Goal: Information Seeking & Learning: Learn about a topic

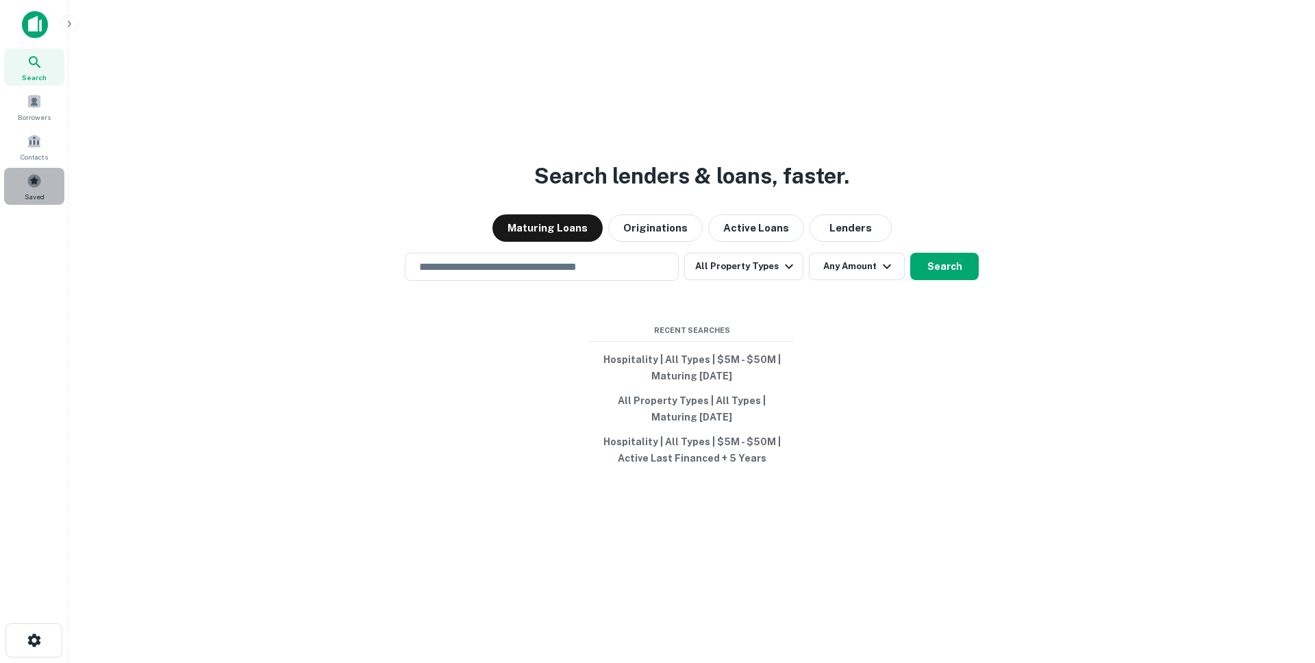
click at [32, 184] on span at bounding box center [34, 180] width 15 height 15
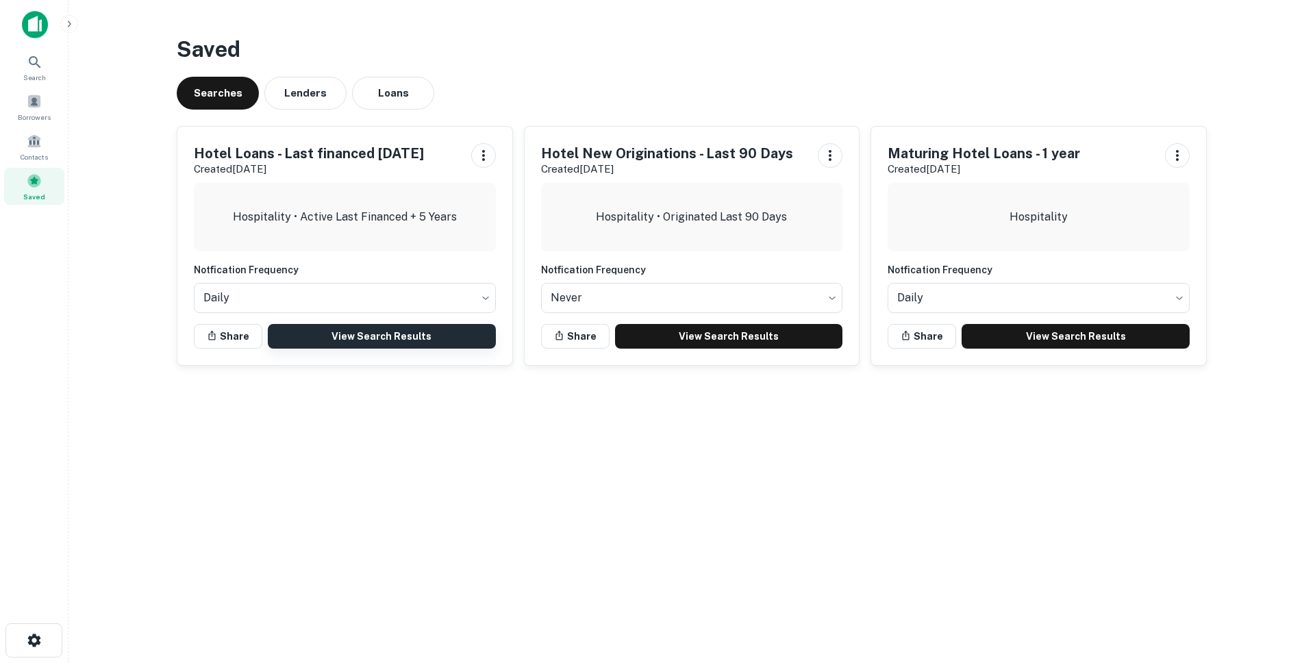
click at [348, 330] on link "View Search Results" at bounding box center [382, 336] width 228 height 25
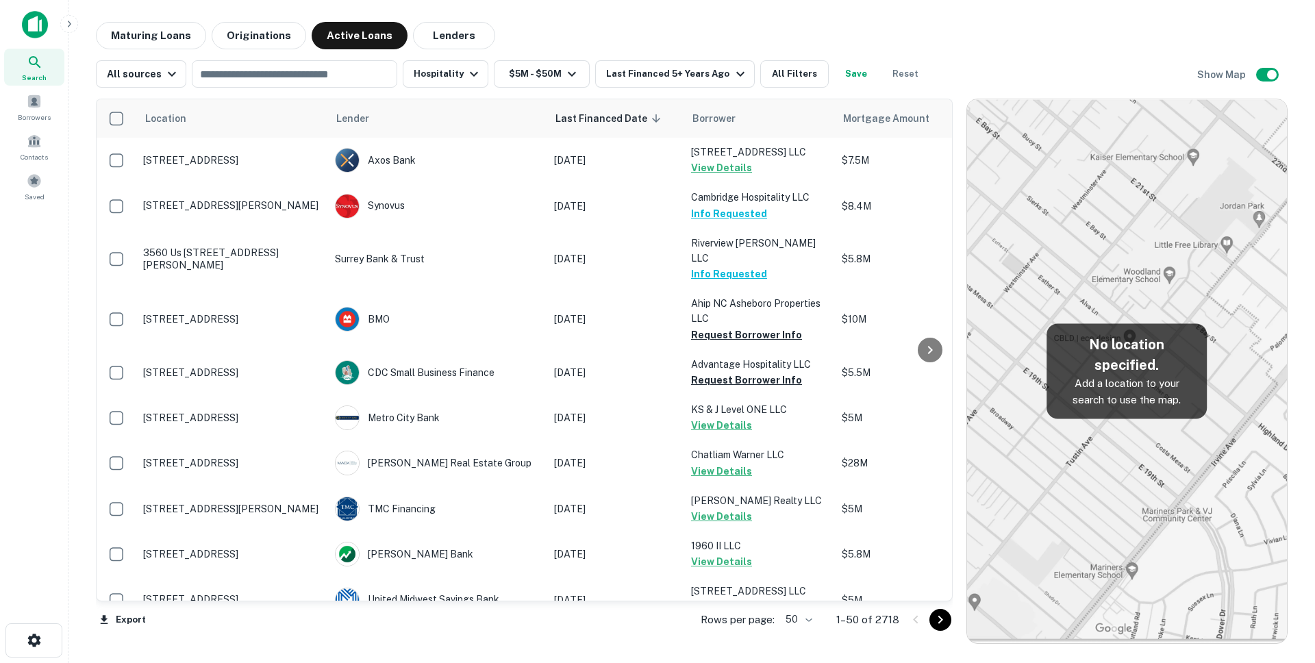
click at [799, 619] on body "Search Borrowers Contacts Saved Maturing Loans Originations Active Loans Lender…" at bounding box center [657, 331] width 1315 height 663
click at [801, 629] on li "100" at bounding box center [800, 634] width 40 height 25
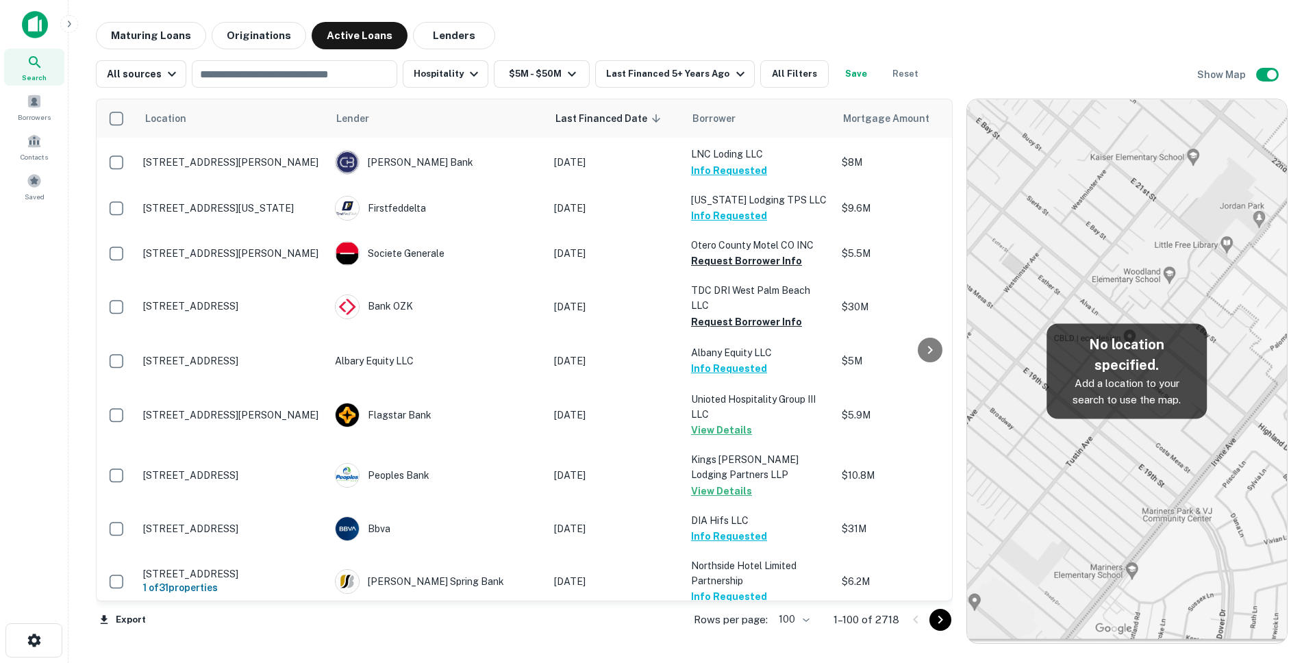
scroll to position [4369, 0]
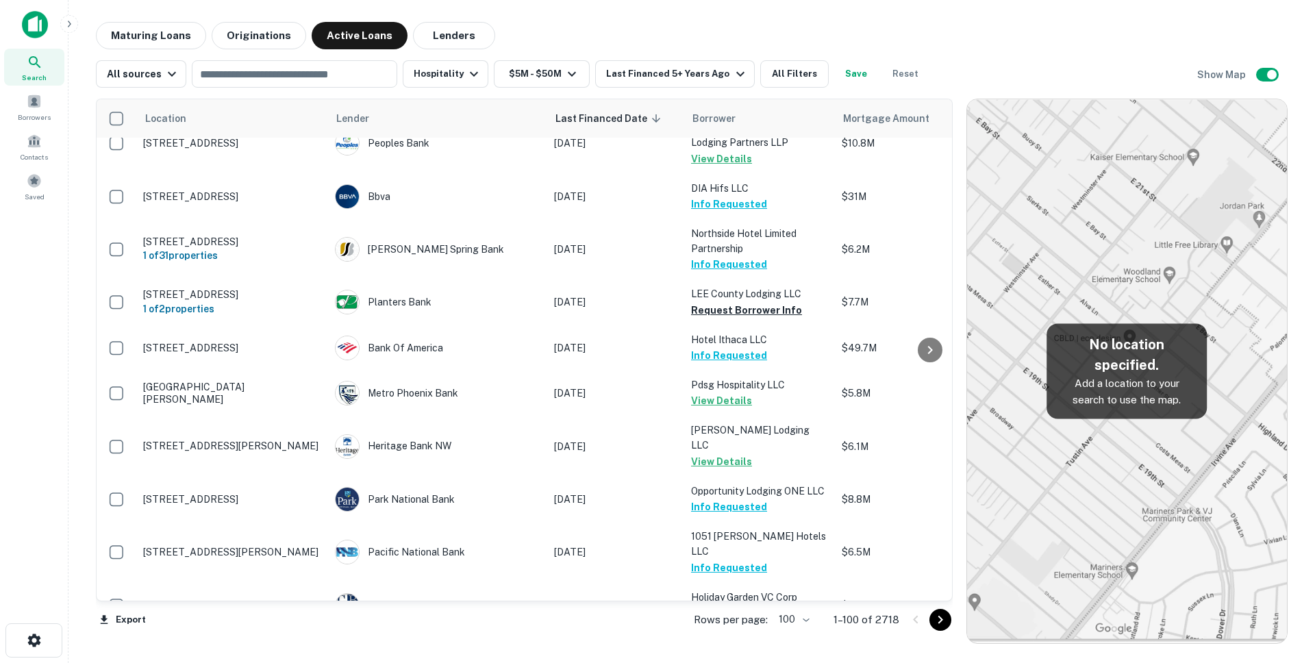
click at [942, 619] on icon "Go to next page" at bounding box center [940, 620] width 5 height 8
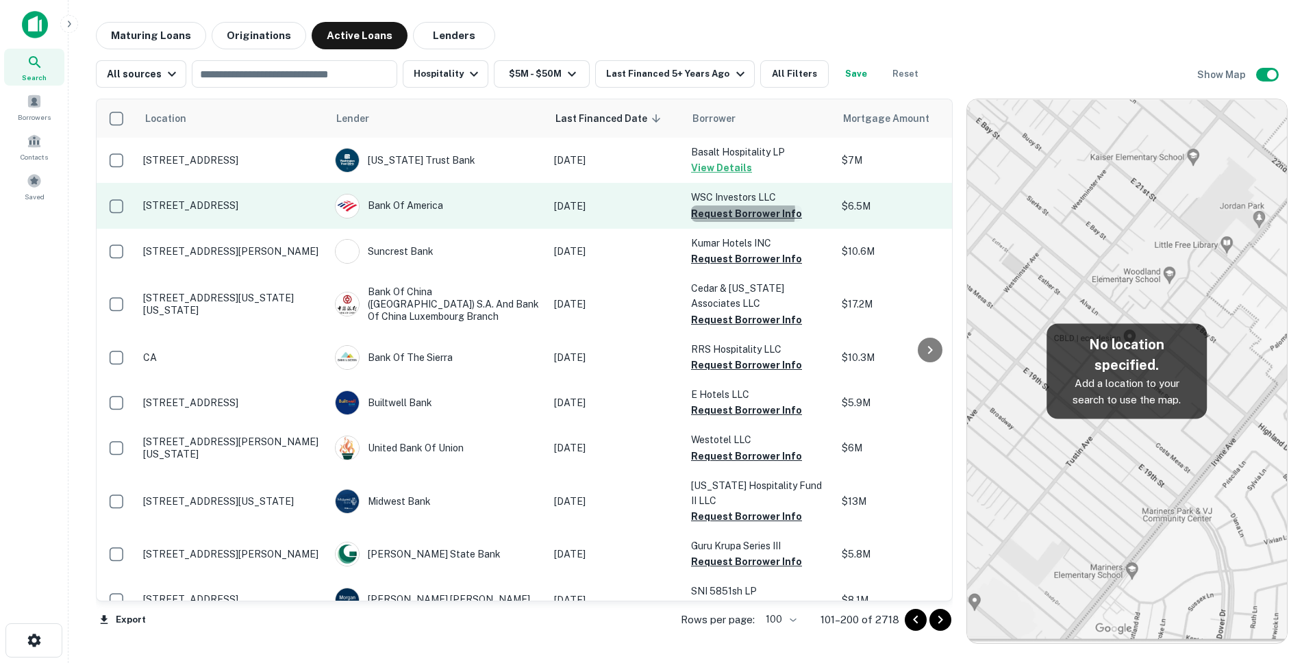
click at [742, 212] on button "Request Borrower Info" at bounding box center [746, 213] width 111 height 16
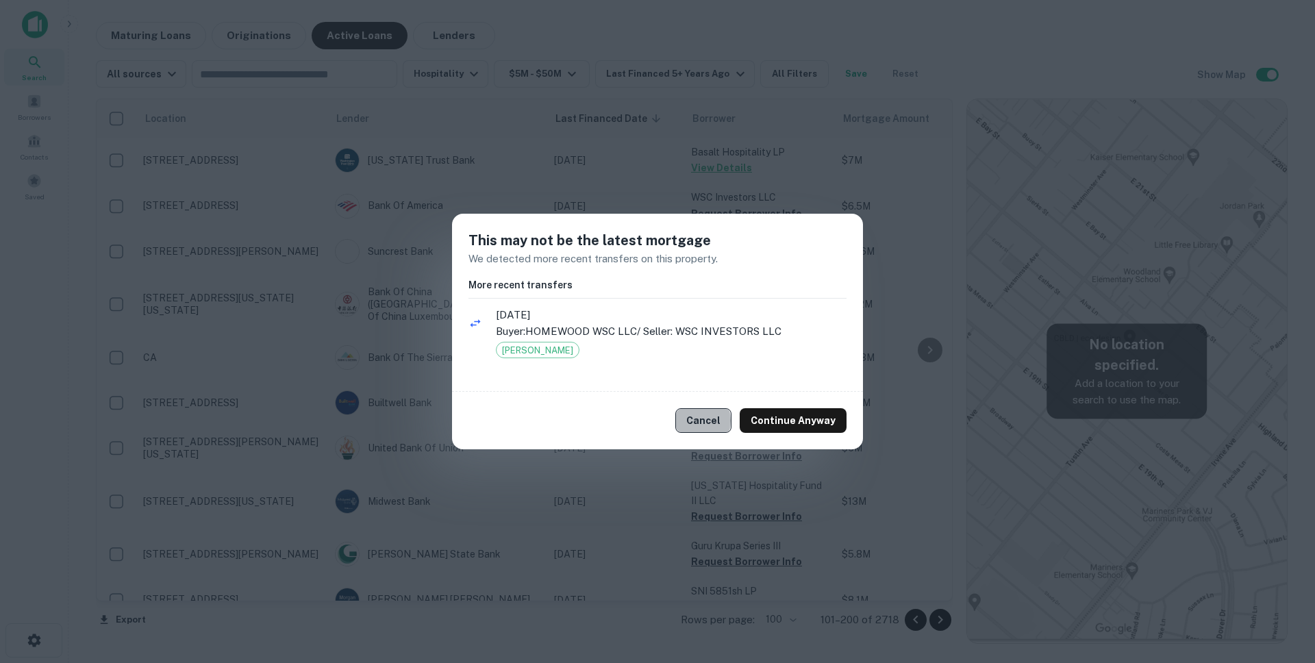
click at [699, 421] on button "Cancel" at bounding box center [703, 420] width 56 height 25
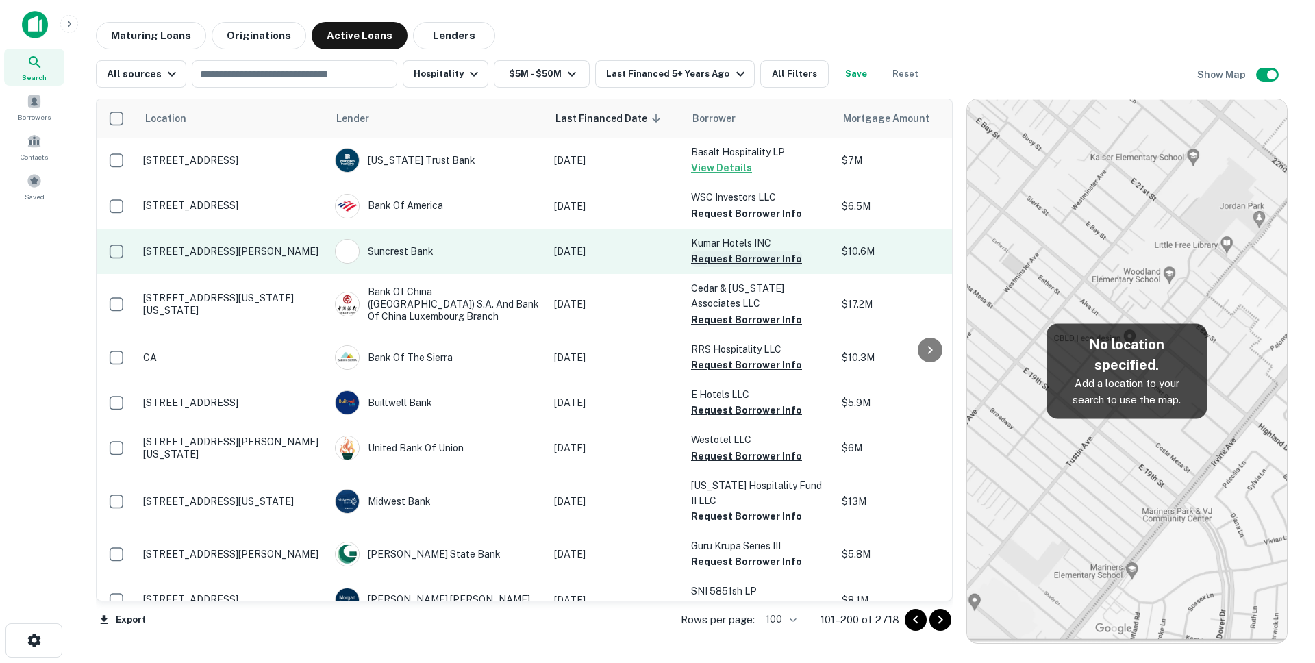
click at [731, 255] on button "Request Borrower Info" at bounding box center [746, 259] width 111 height 16
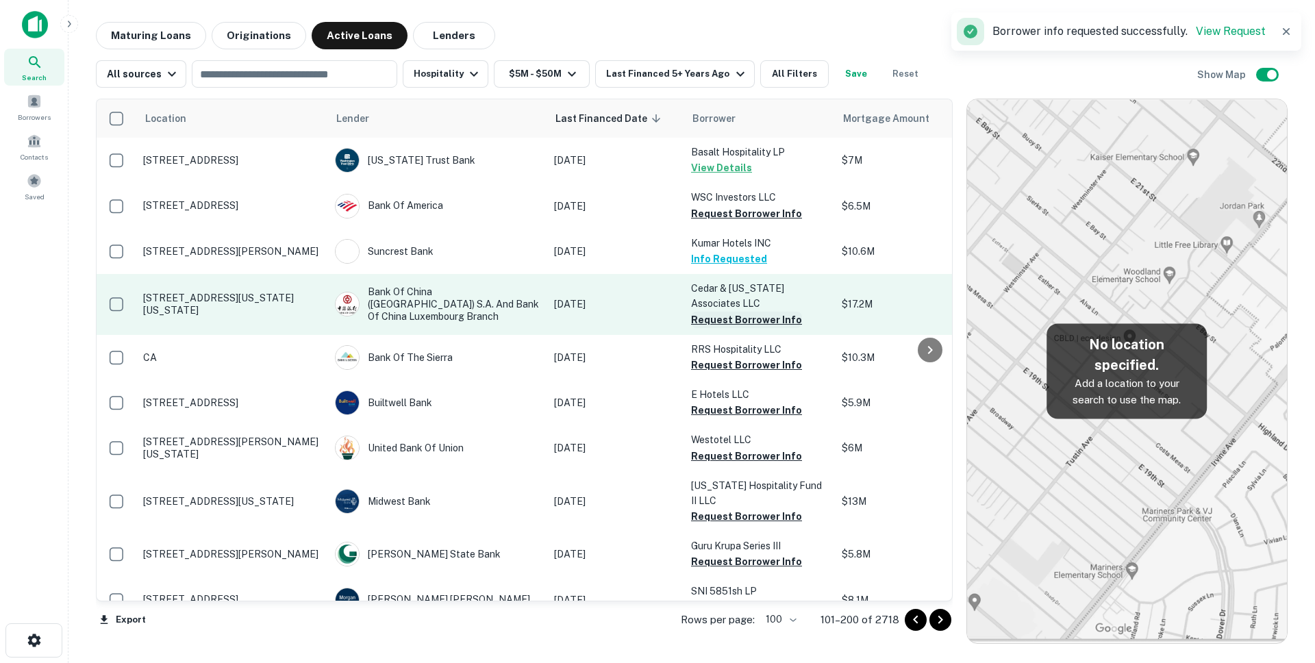
click at [714, 323] on button "Request Borrower Info" at bounding box center [746, 320] width 111 height 16
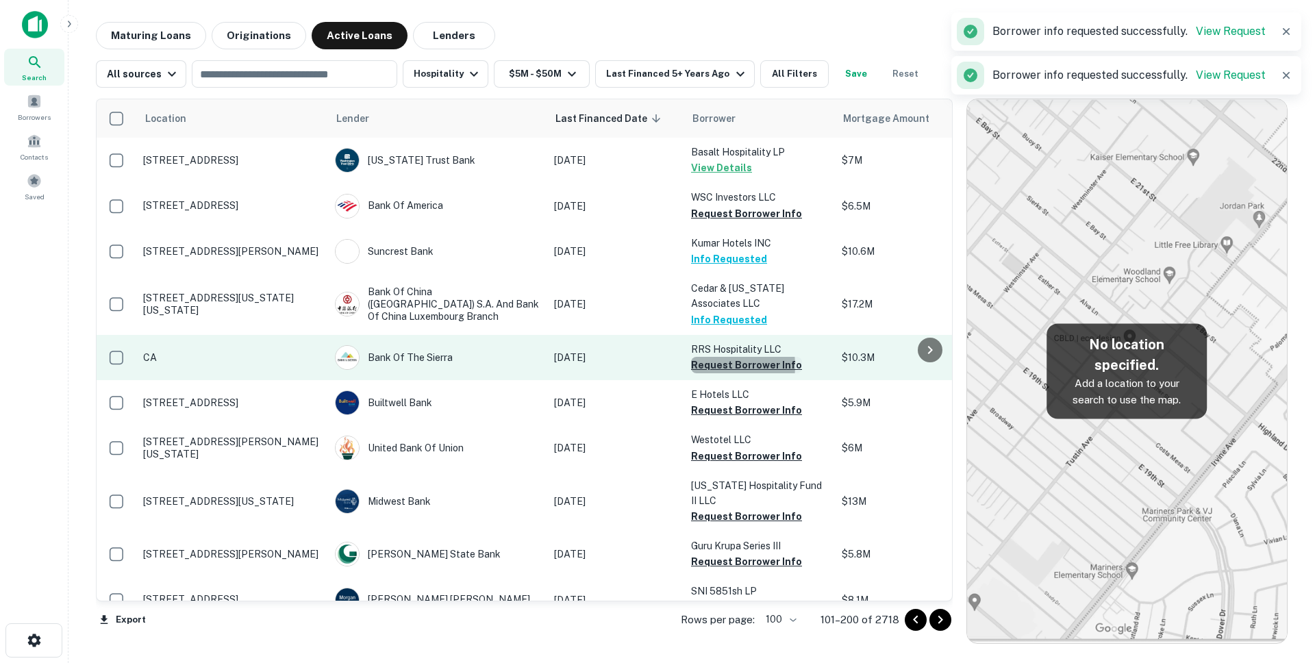
click at [710, 366] on button "Request Borrower Info" at bounding box center [746, 365] width 111 height 16
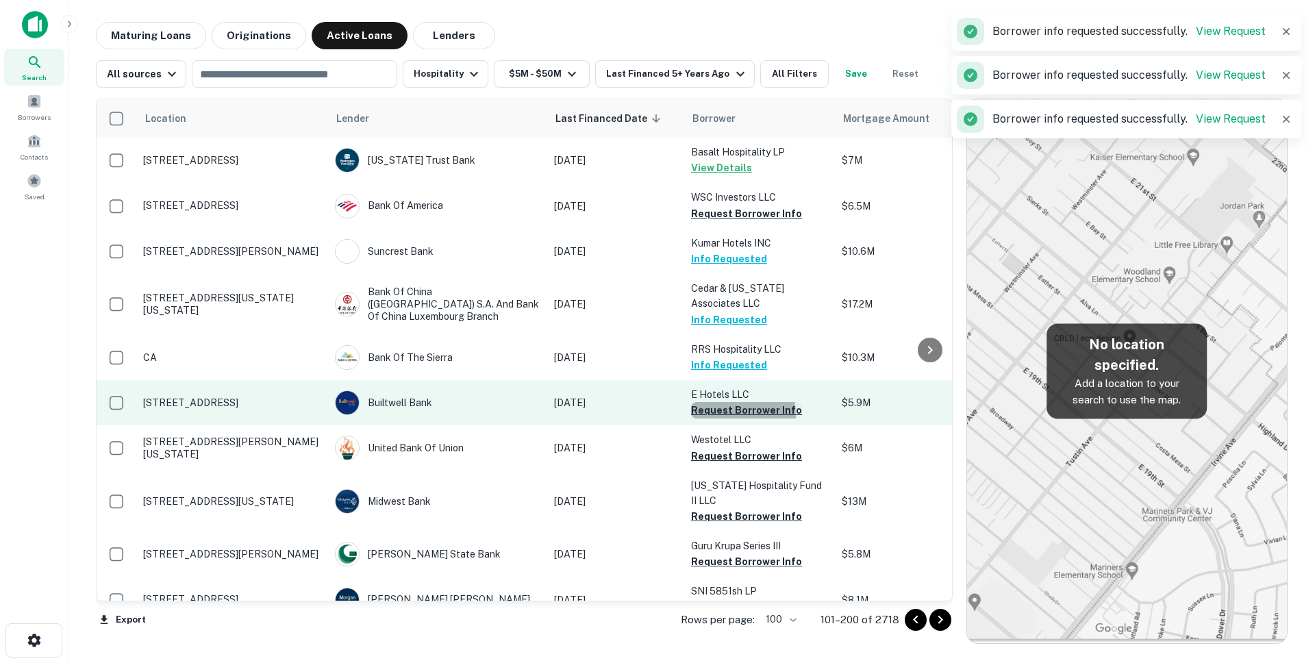
click at [721, 414] on button "Request Borrower Info" at bounding box center [746, 410] width 111 height 16
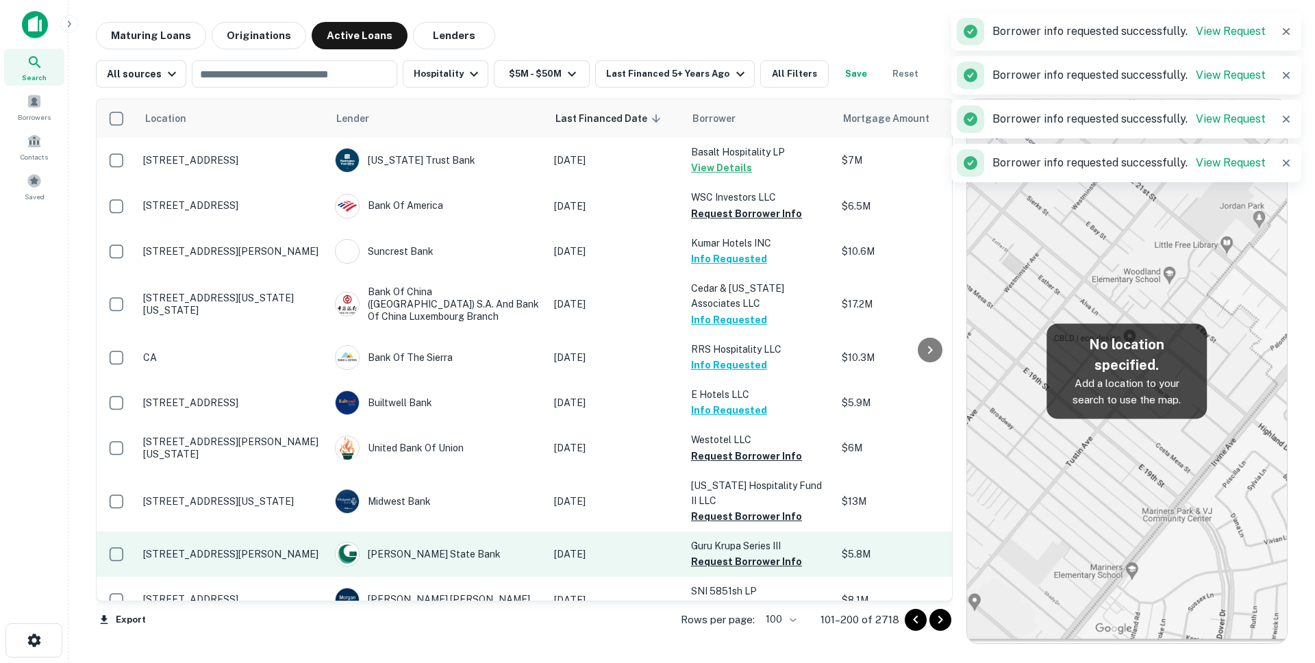
scroll to position [110, 0]
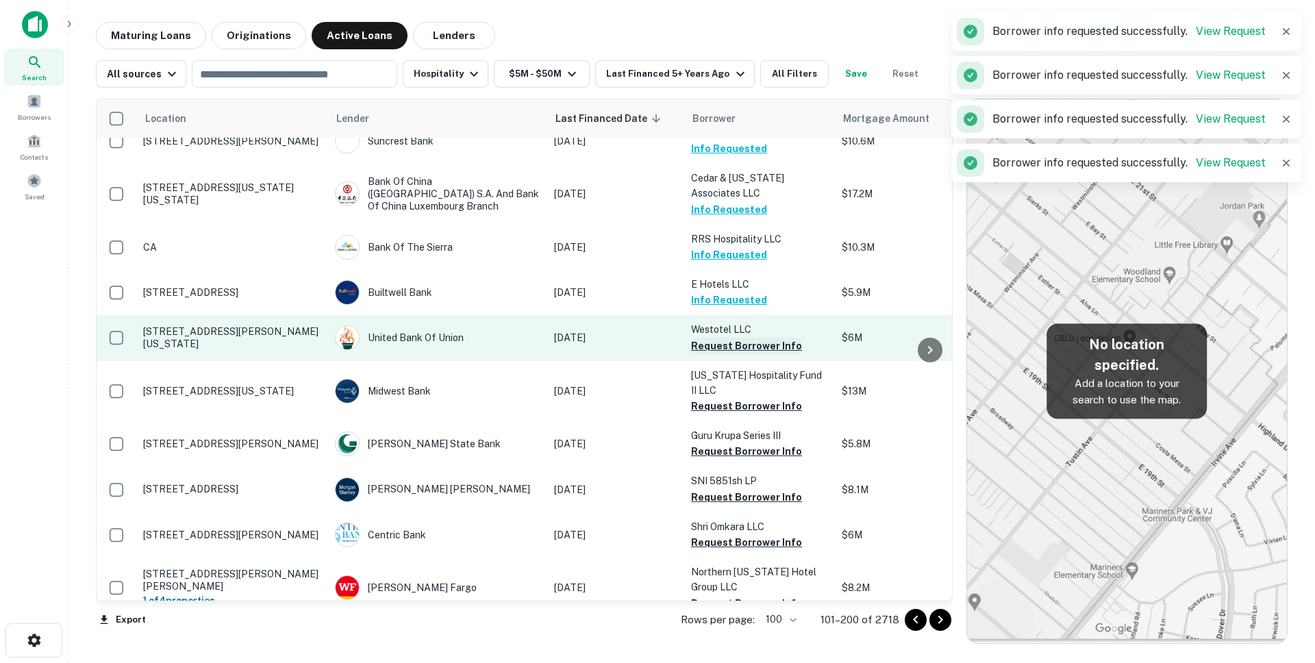
click at [728, 347] on button "Request Borrower Info" at bounding box center [746, 346] width 111 height 16
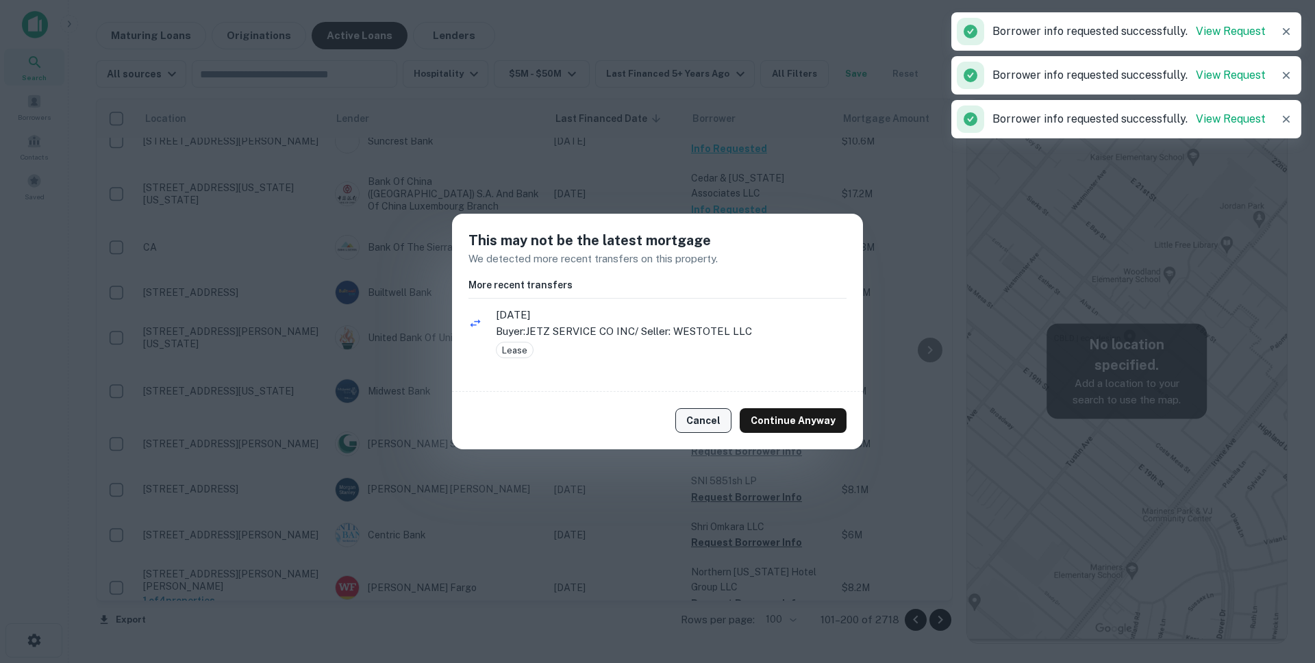
click at [712, 418] on button "Cancel" at bounding box center [703, 420] width 56 height 25
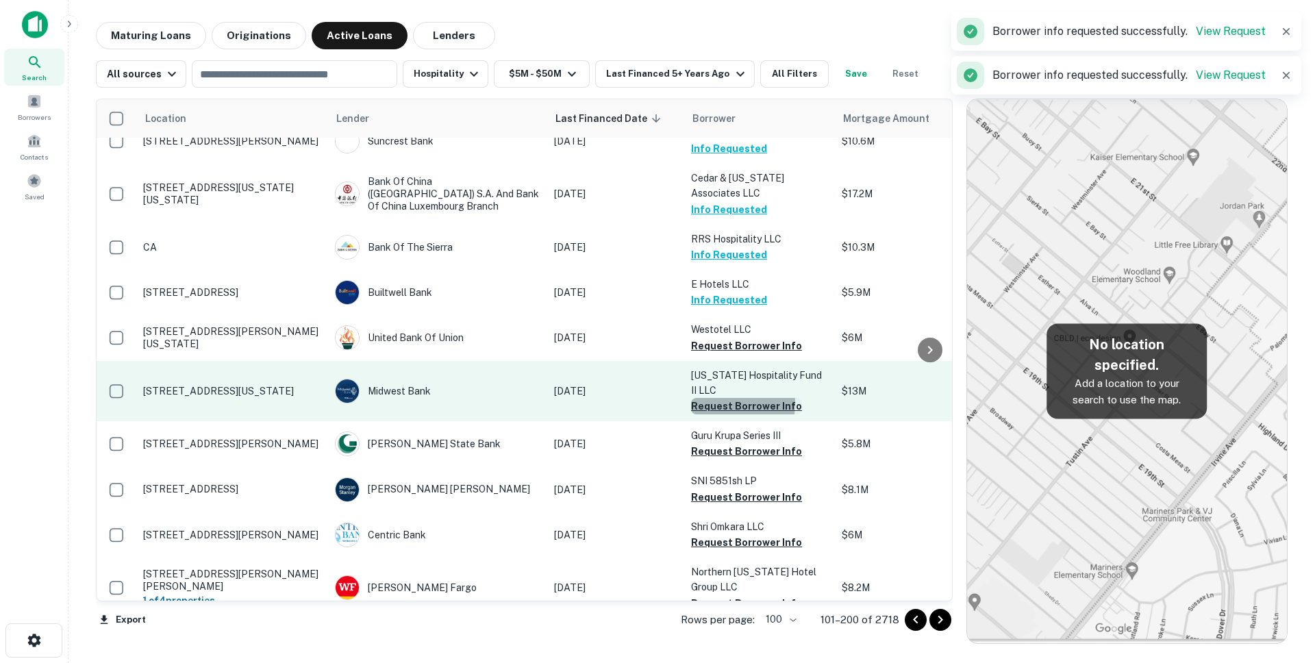
click at [716, 398] on button "Request Borrower Info" at bounding box center [746, 406] width 111 height 16
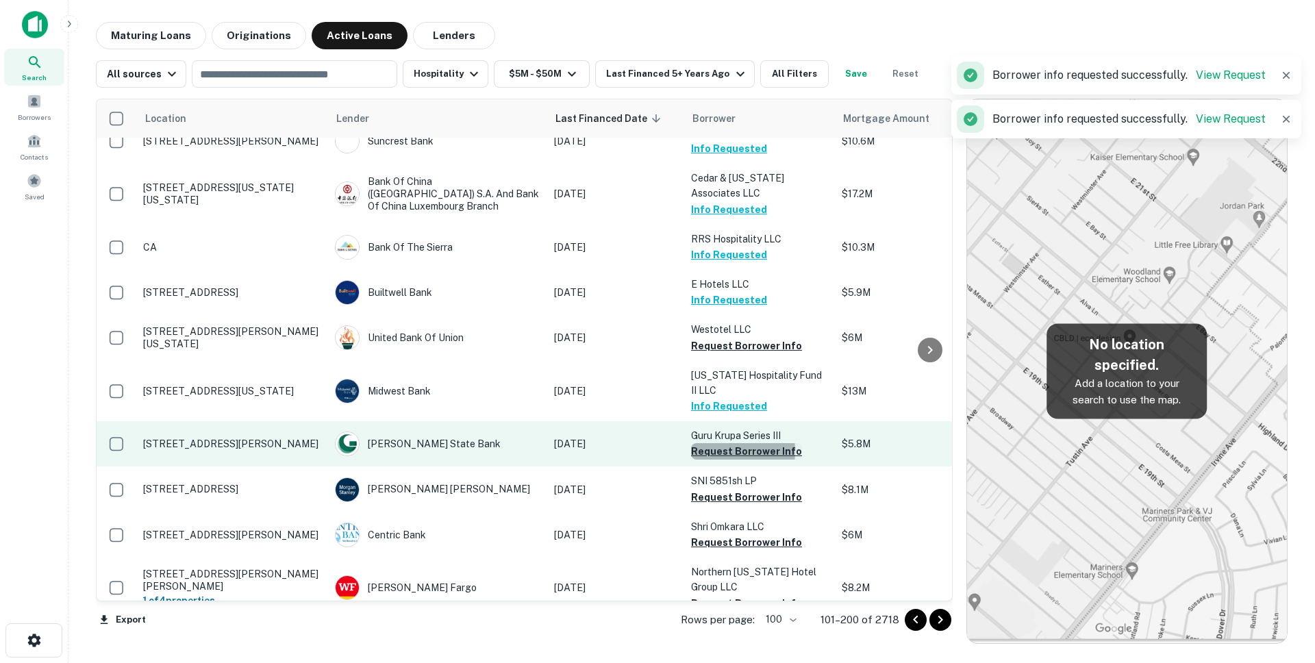
click at [718, 443] on button "Request Borrower Info" at bounding box center [746, 451] width 111 height 16
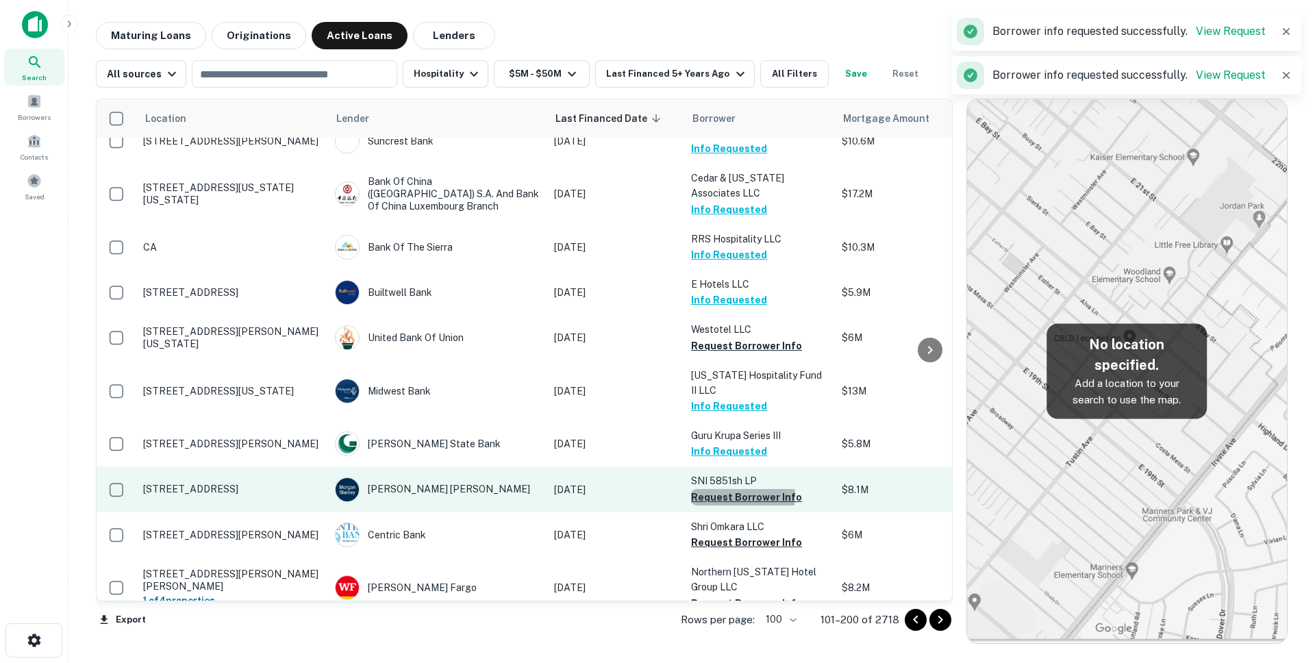
drag, startPoint x: 722, startPoint y: 481, endPoint x: 723, endPoint y: 490, distance: 8.9
click at [722, 489] on button "Request Borrower Info" at bounding box center [746, 497] width 111 height 16
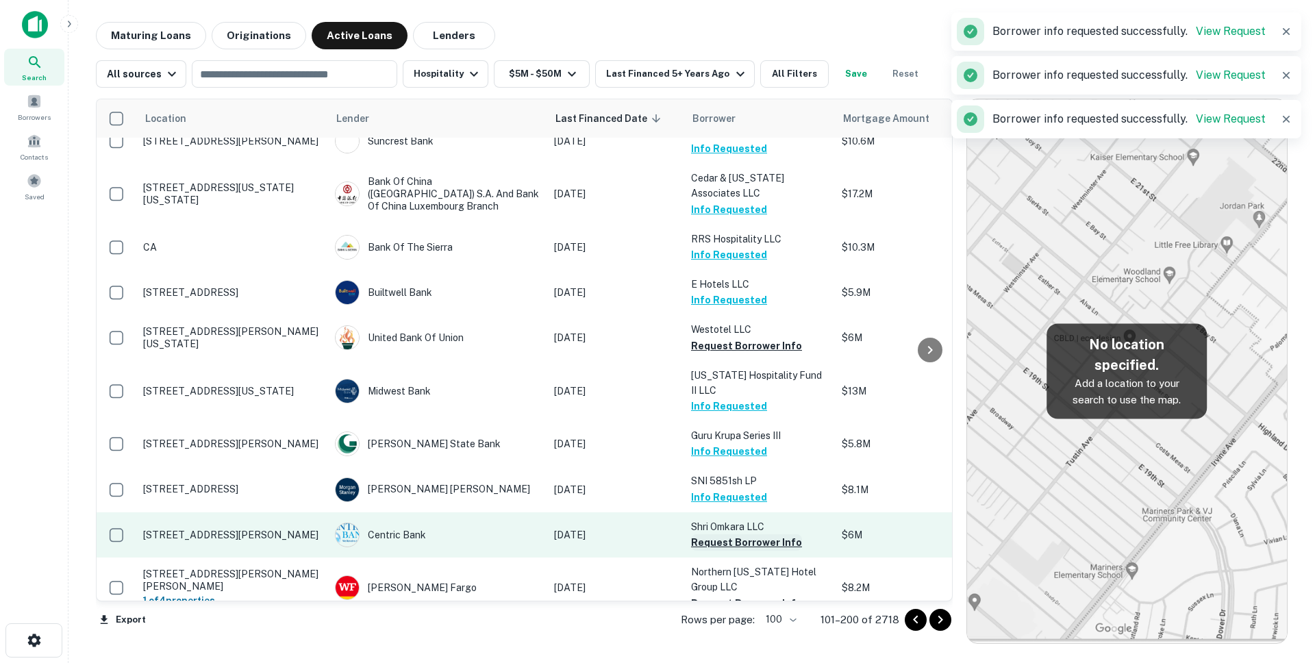
click at [717, 534] on button "Request Borrower Info" at bounding box center [746, 542] width 111 height 16
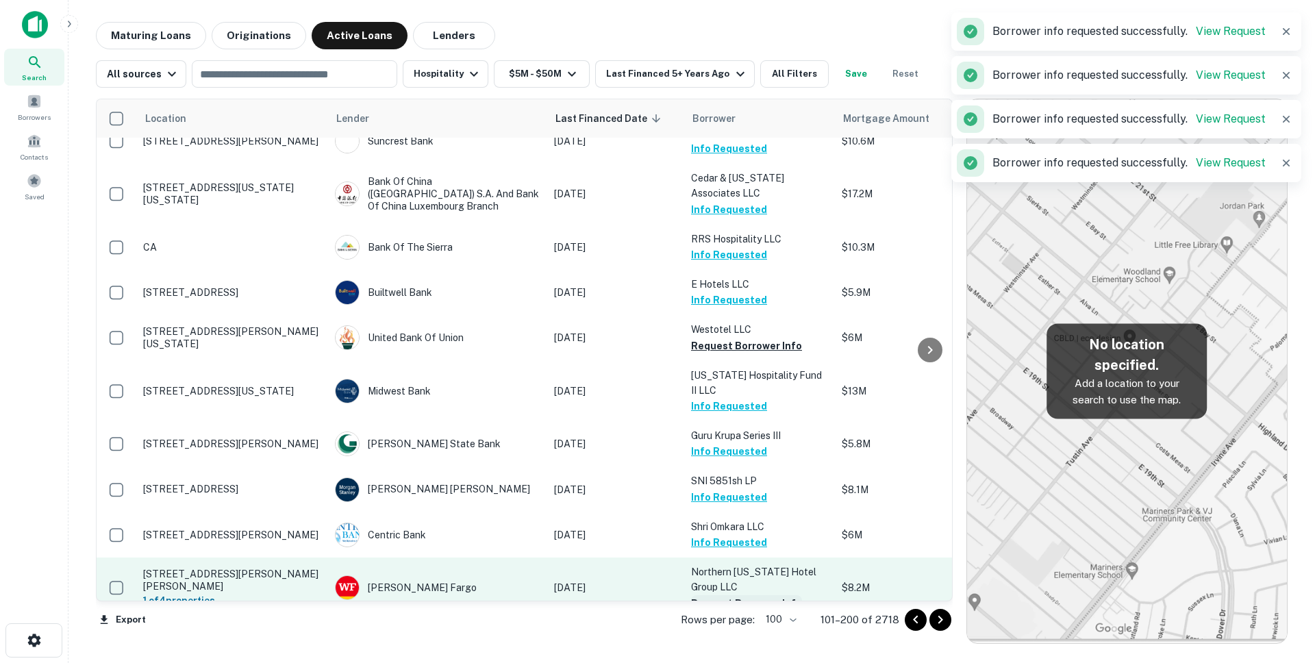
click at [721, 595] on button "Request Borrower Info" at bounding box center [746, 603] width 111 height 16
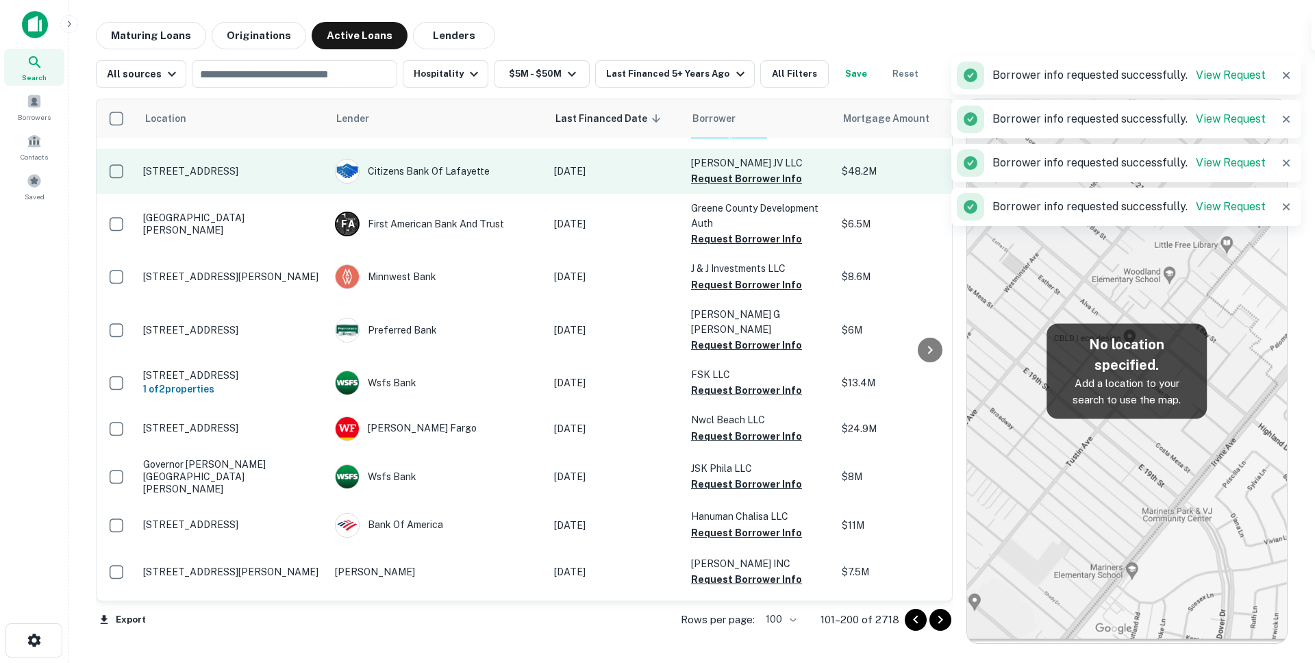
scroll to position [581, 0]
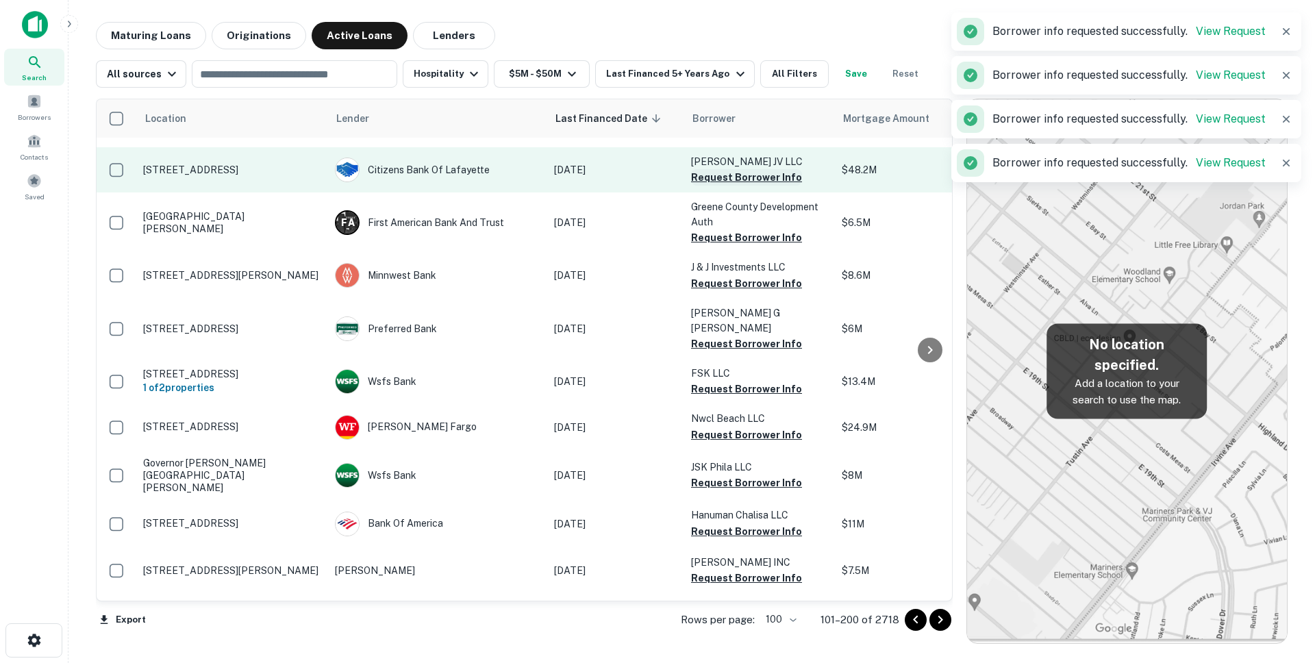
click at [716, 169] on button "Request Borrower Info" at bounding box center [746, 177] width 111 height 16
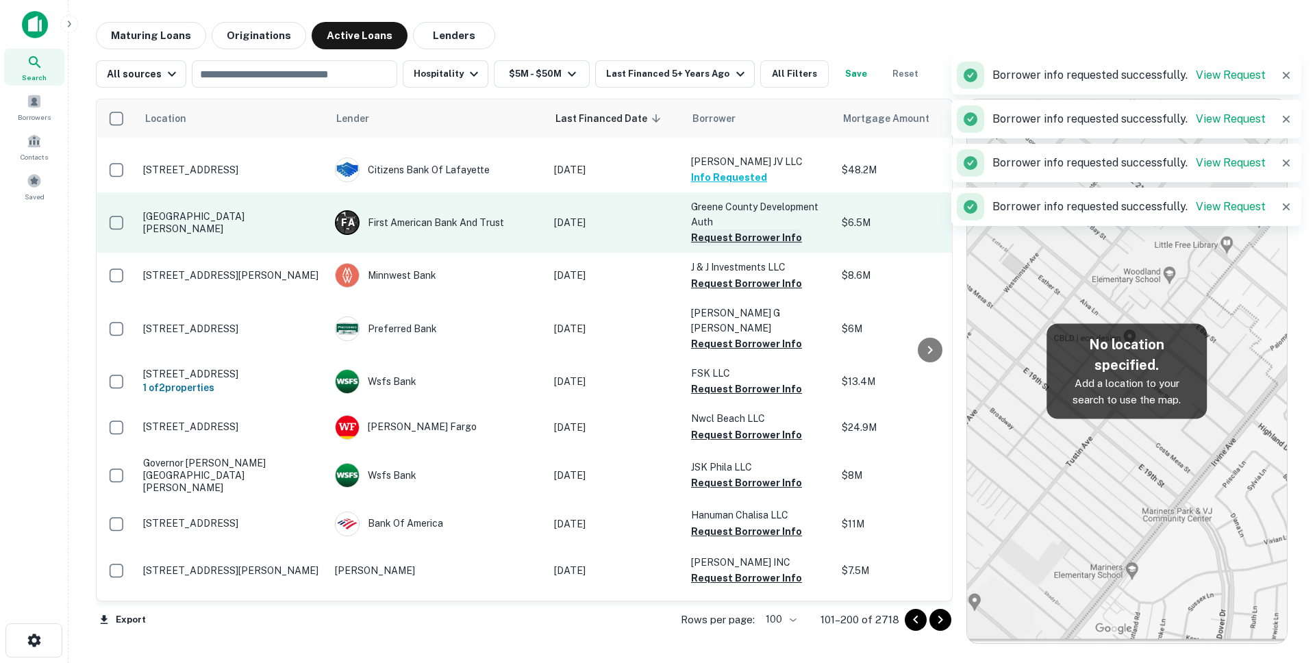
click at [715, 229] on button "Request Borrower Info" at bounding box center [746, 237] width 111 height 16
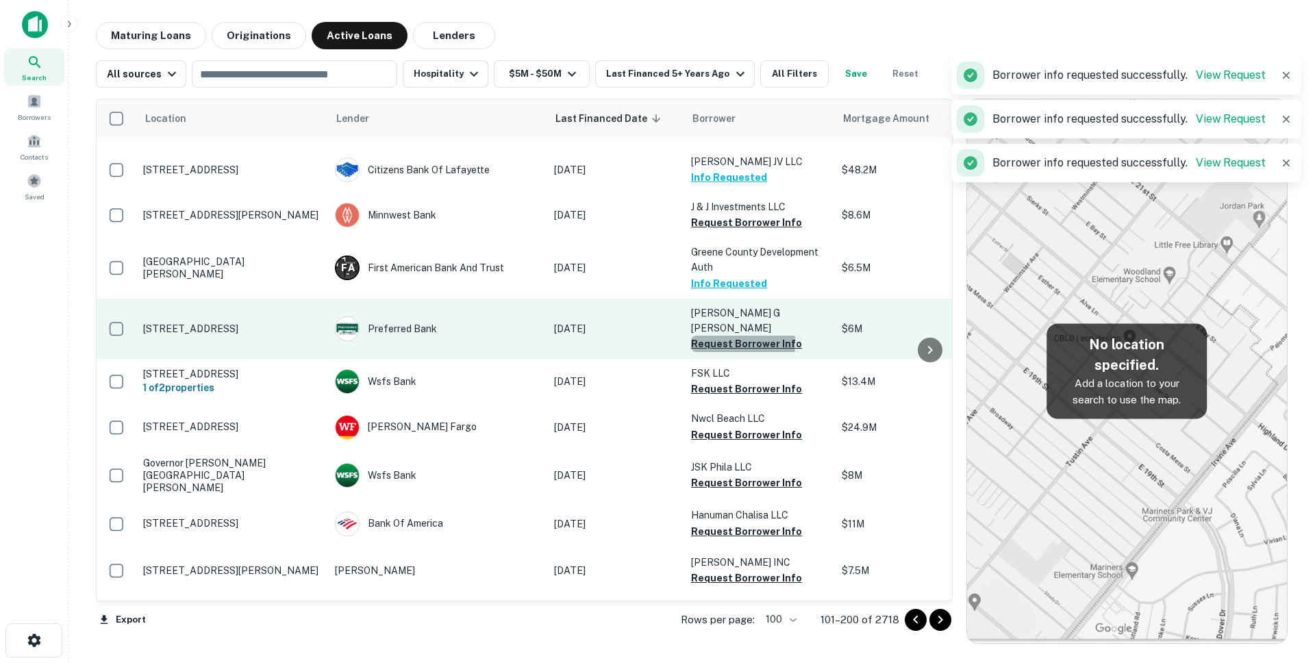
click at [710, 336] on button "Request Borrower Info" at bounding box center [746, 344] width 111 height 16
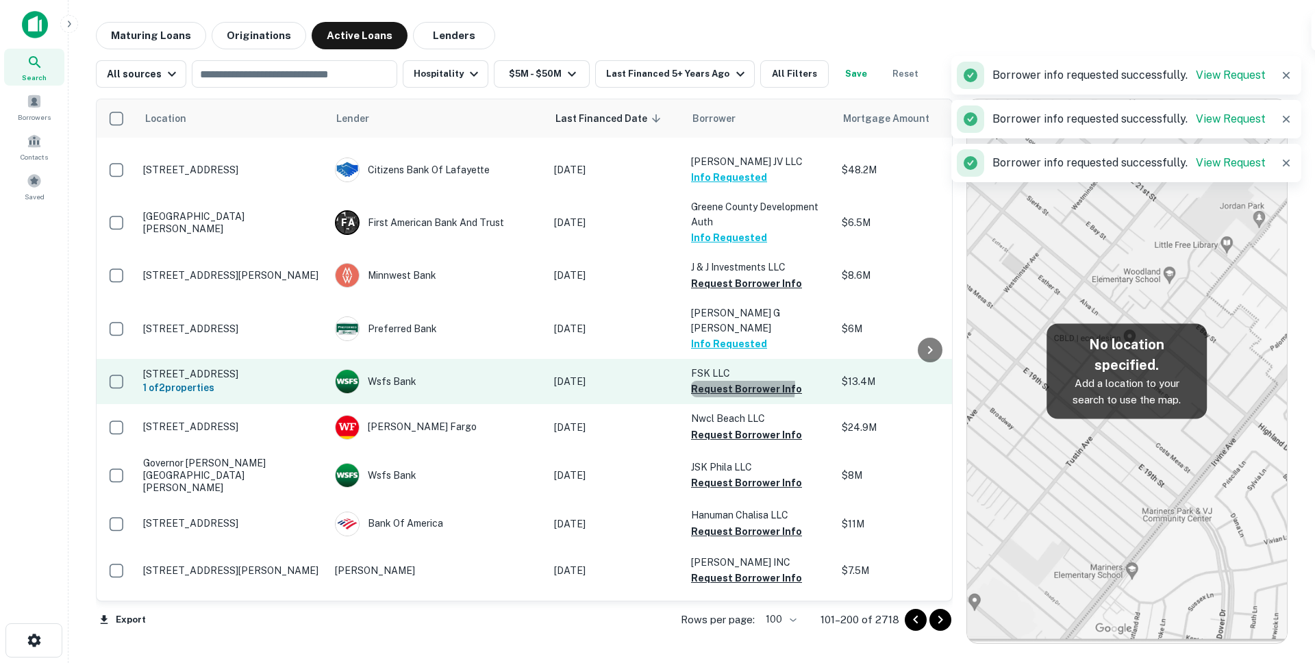
click at [721, 381] on button "Request Borrower Info" at bounding box center [746, 389] width 111 height 16
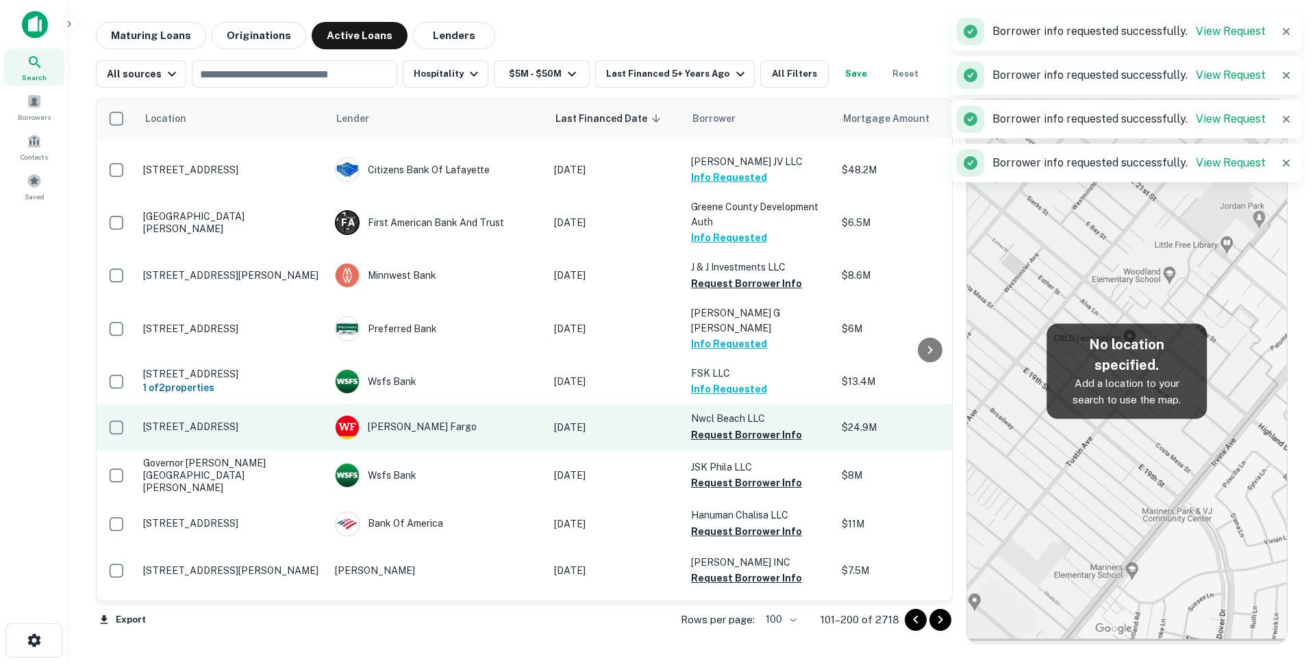
click at [720, 427] on button "Request Borrower Info" at bounding box center [746, 435] width 111 height 16
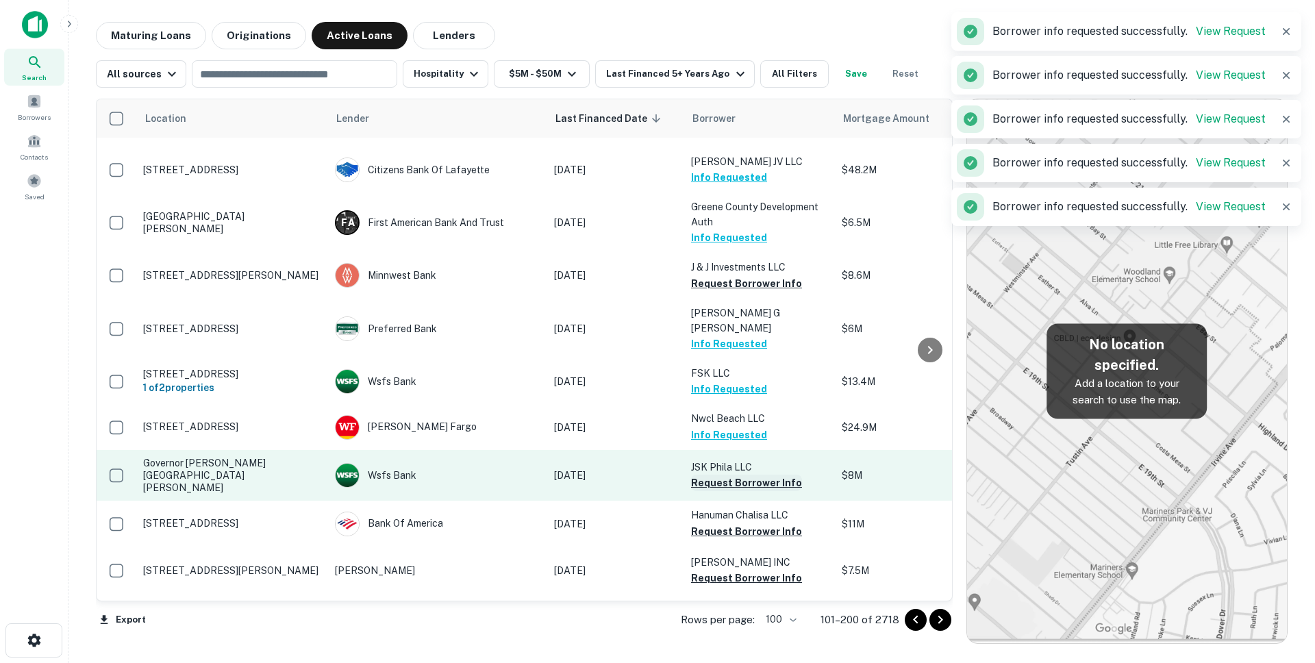
click at [721, 475] on button "Request Borrower Info" at bounding box center [746, 483] width 111 height 16
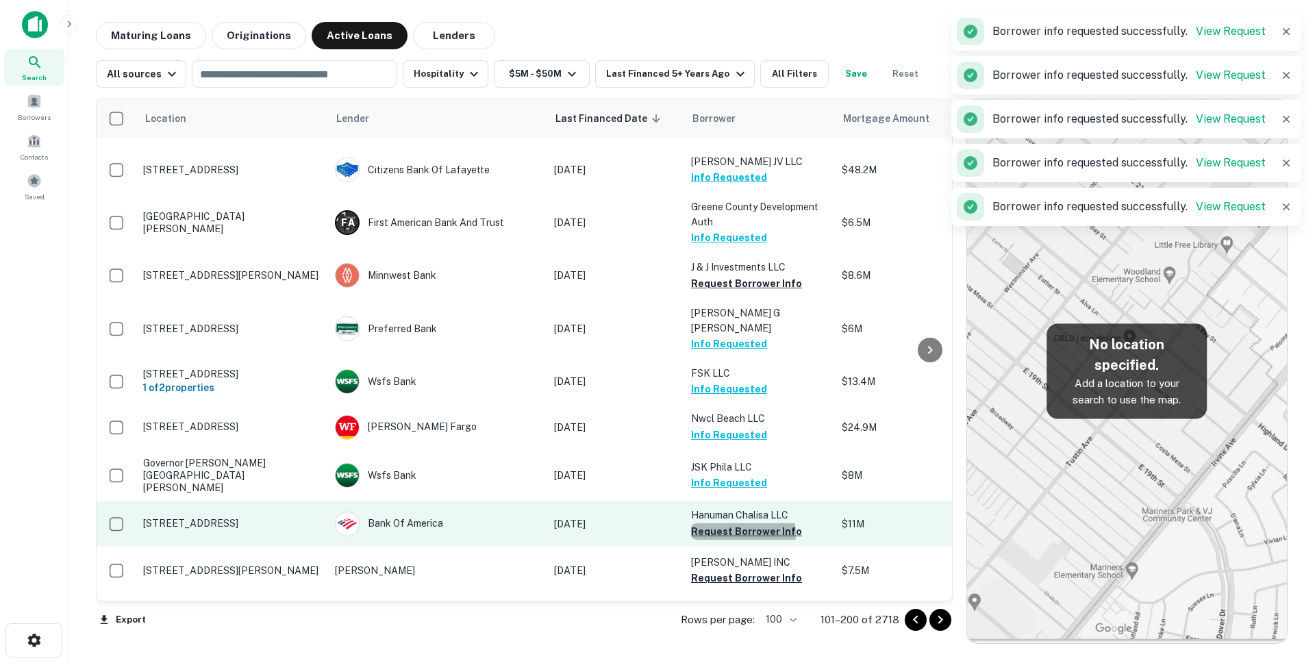
click at [729, 523] on button "Request Borrower Info" at bounding box center [746, 531] width 111 height 16
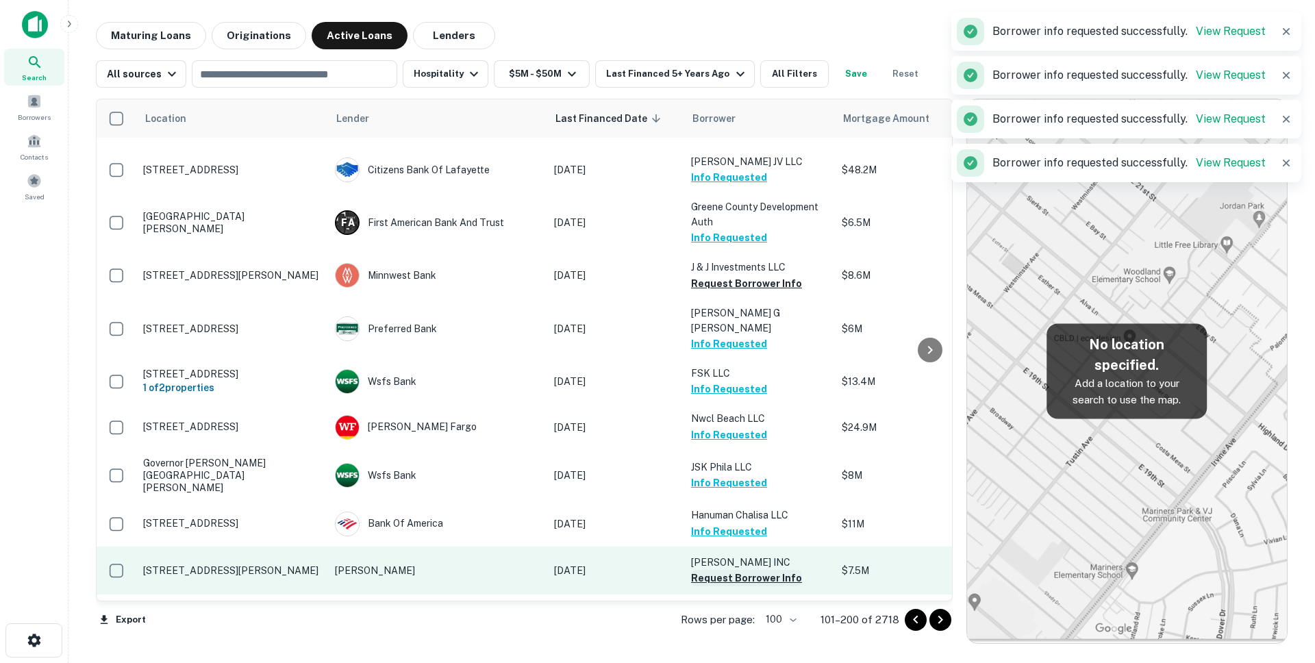
click at [733, 570] on button "Request Borrower Info" at bounding box center [746, 578] width 111 height 16
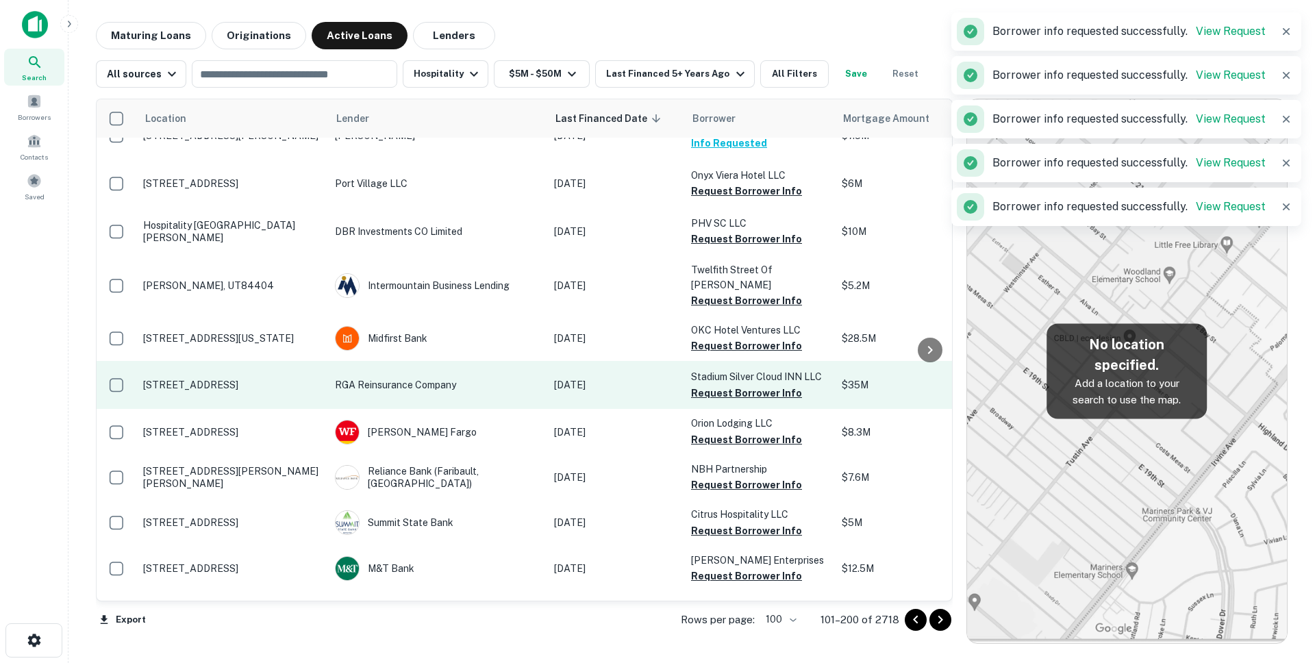
scroll to position [1016, 1]
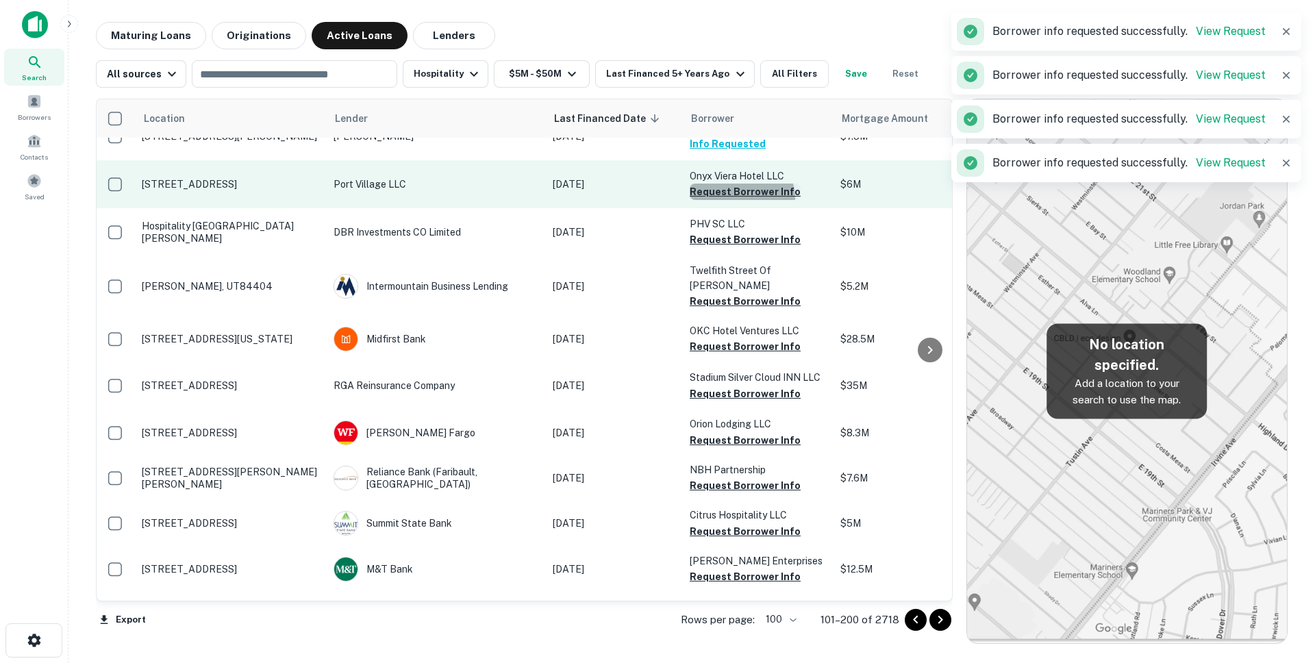
click at [740, 184] on button "Request Borrower Info" at bounding box center [745, 192] width 111 height 16
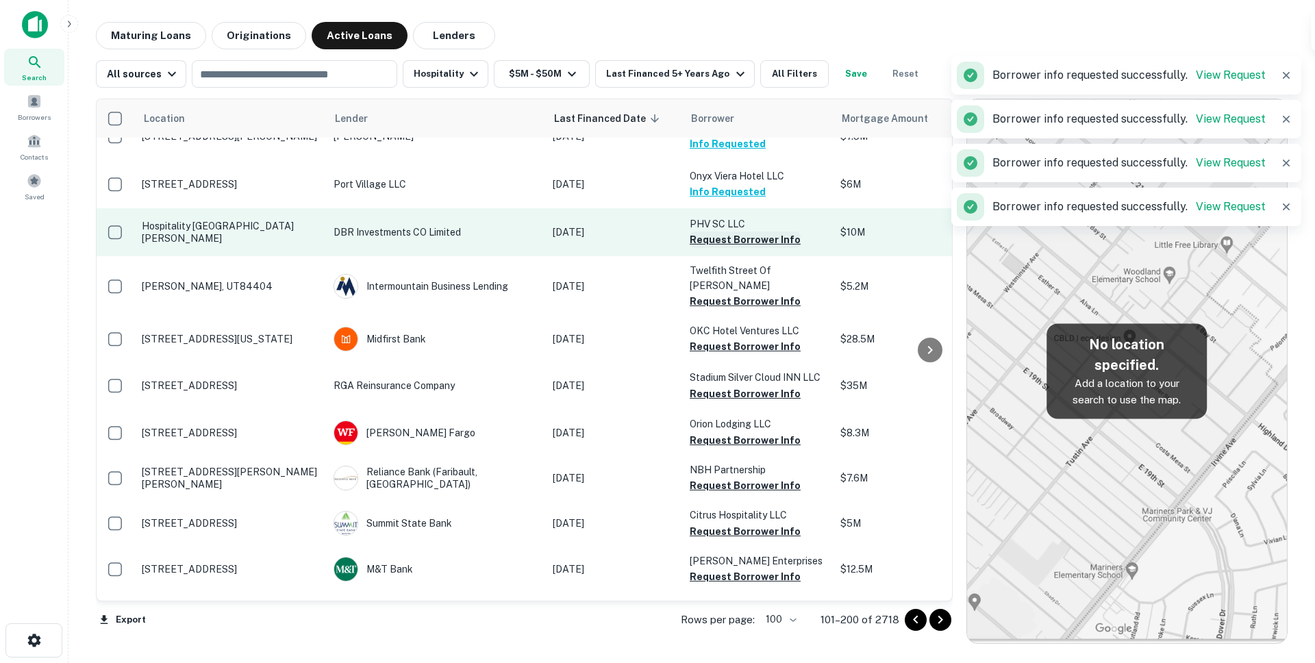
click at [734, 232] on button "Request Borrower Info" at bounding box center [745, 240] width 111 height 16
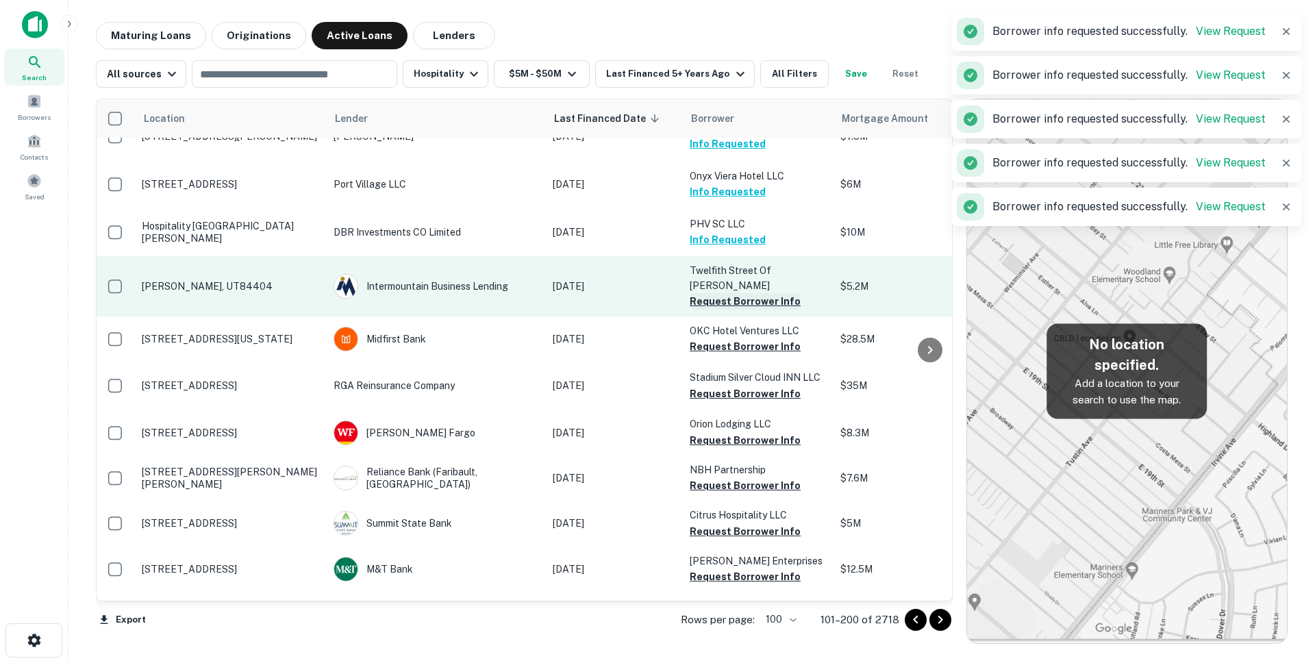
click at [726, 293] on button "Request Borrower Info" at bounding box center [745, 301] width 111 height 16
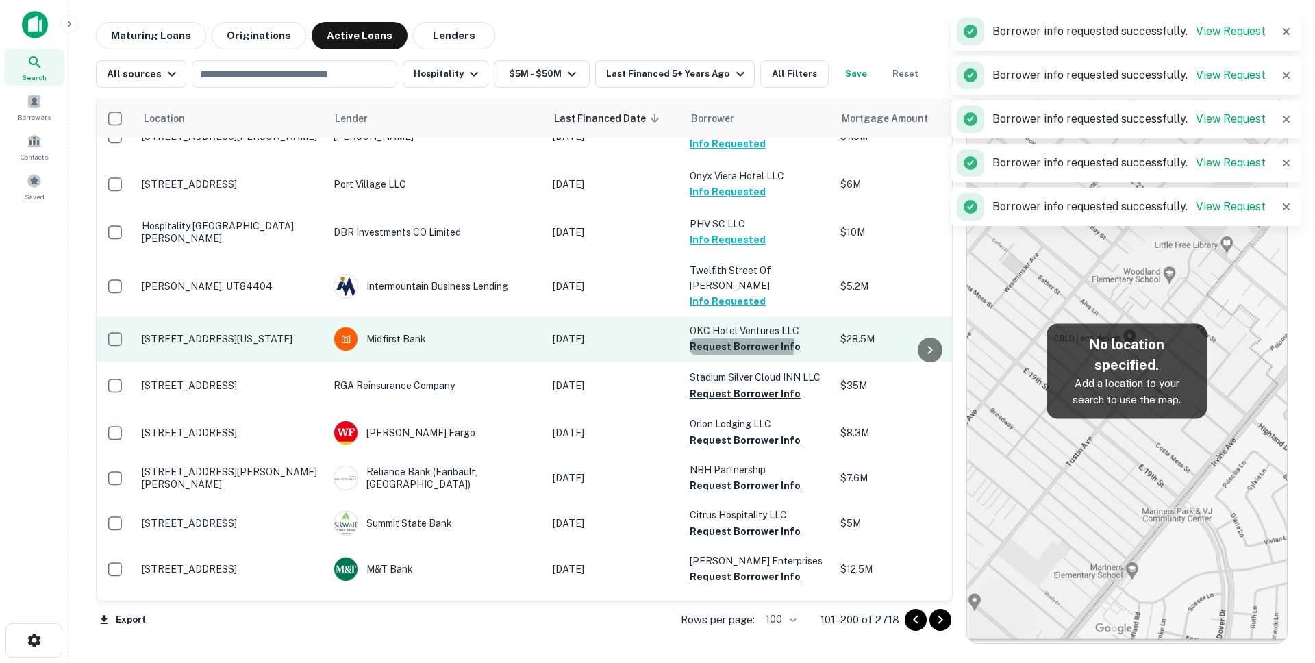
click at [723, 338] on button "Request Borrower Info" at bounding box center [745, 346] width 111 height 16
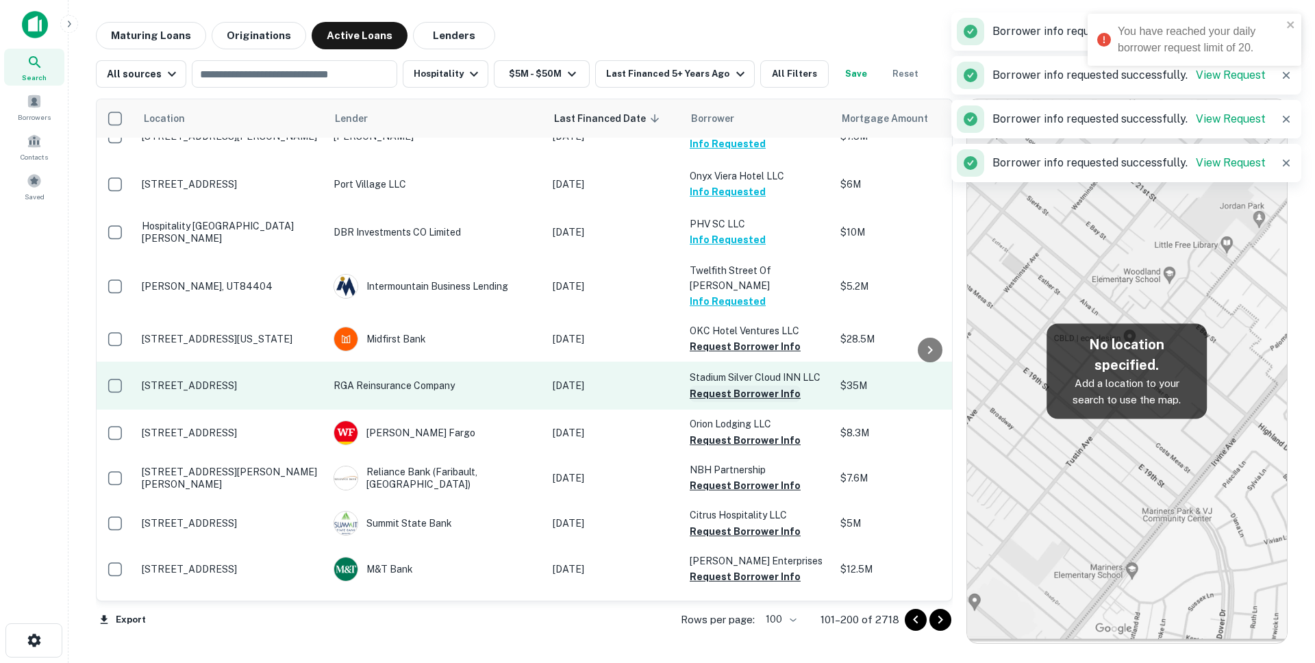
click at [718, 386] on button "Request Borrower Info" at bounding box center [745, 394] width 111 height 16
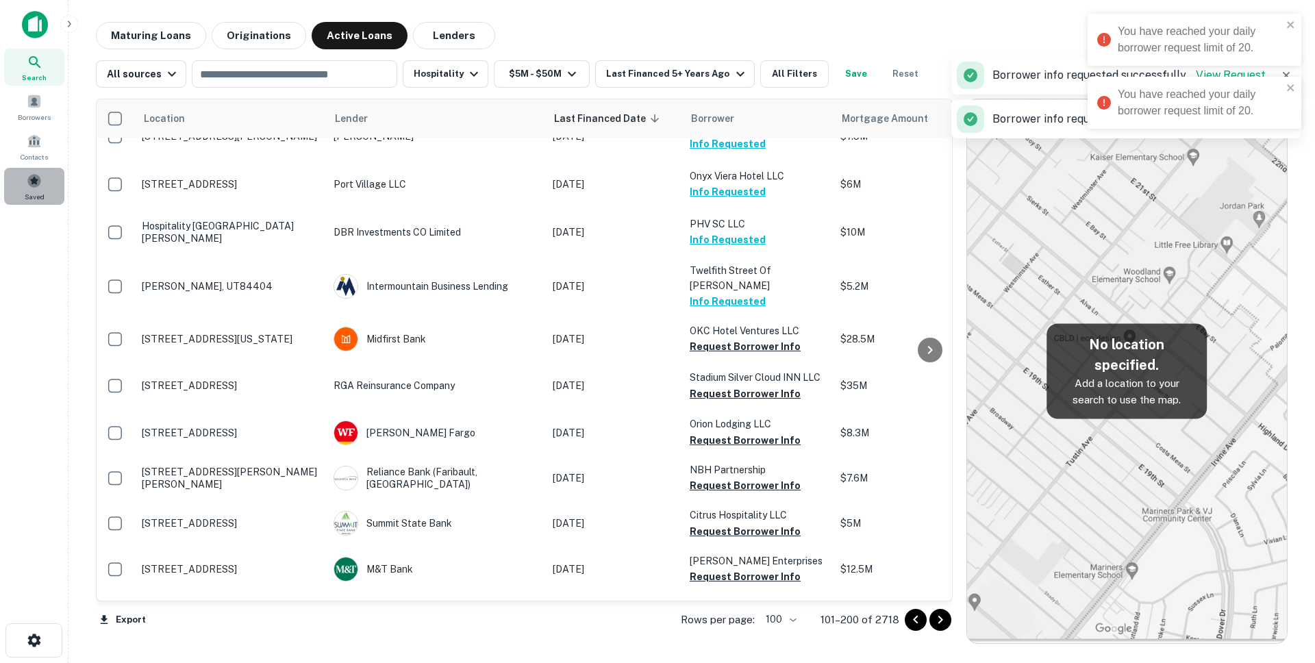
click at [42, 199] on span "Saved" at bounding box center [35, 196] width 20 height 11
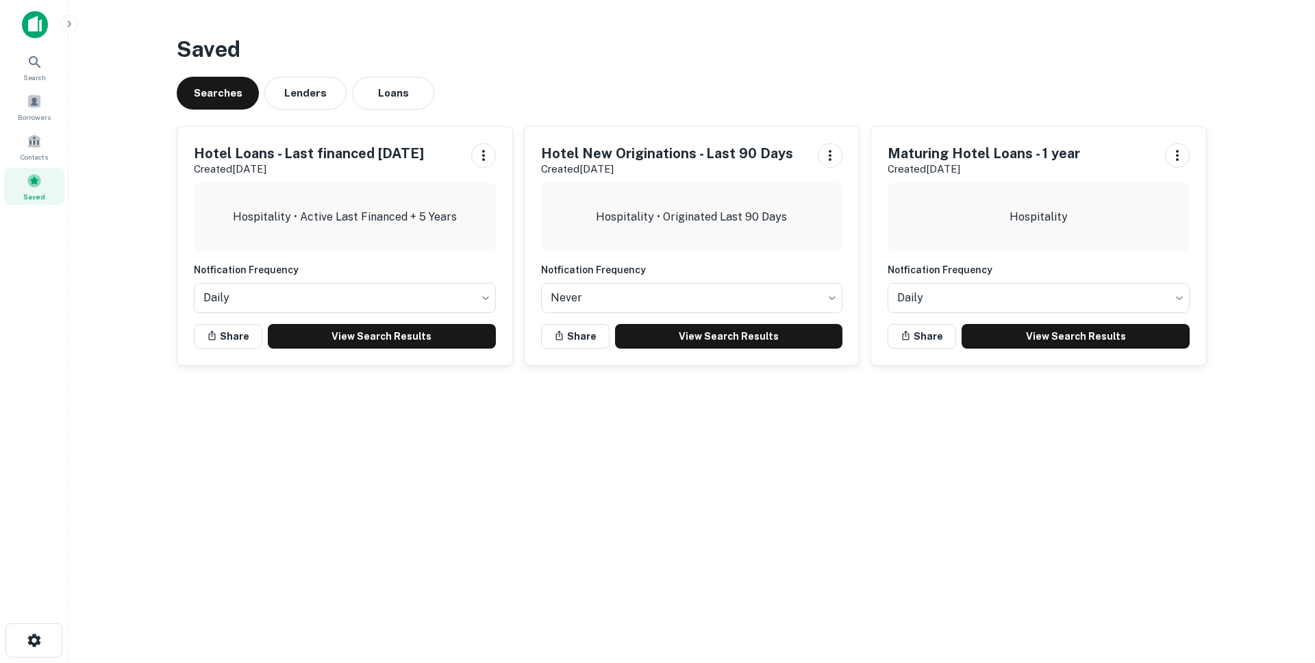
click at [935, 157] on h5 "Maturing Hotel Loans - 1 year" at bounding box center [984, 153] width 192 height 21
click at [1084, 344] on link "View Search Results" at bounding box center [1076, 336] width 228 height 25
click at [488, 18] on main "Saved Searches Lenders Loans Hotel Loans - Last financed 5 years ago Created Au…" at bounding box center [691, 331] width 1247 height 663
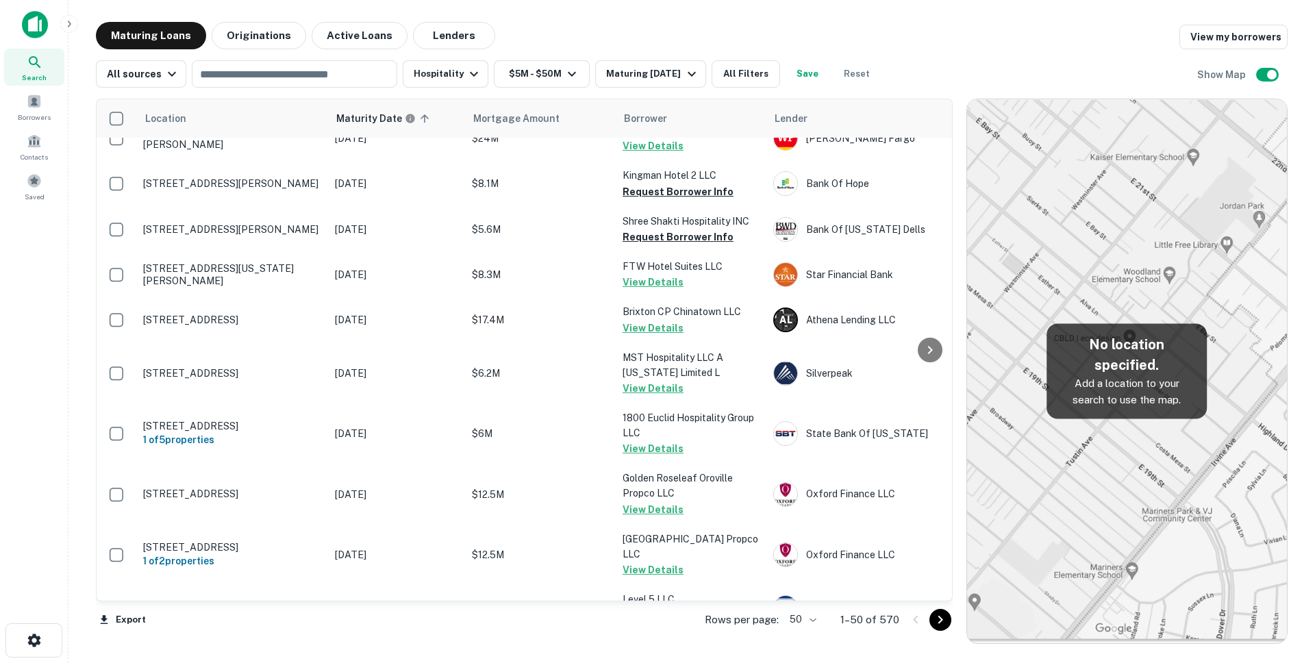
scroll to position [1964, 0]
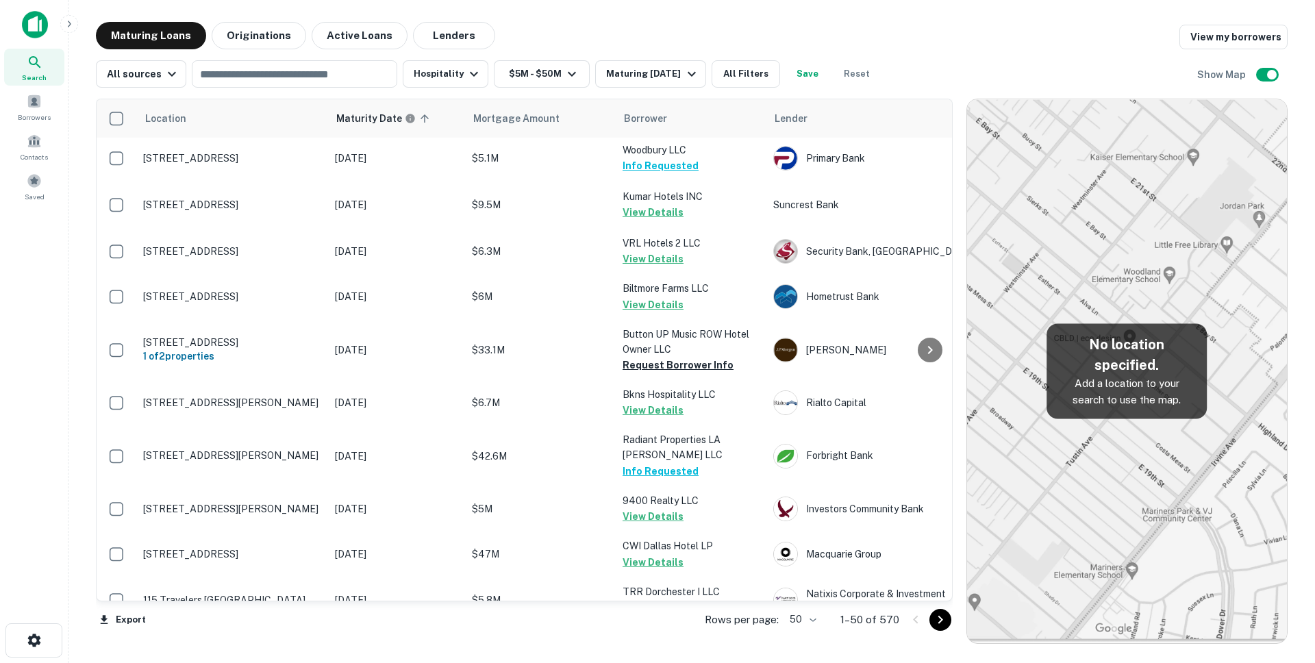
click at [815, 626] on body "Search Borrowers Contacts Saved Maturing Loans Originations Active Loans Lender…" at bounding box center [657, 331] width 1315 height 663
click at [803, 632] on li "100" at bounding box center [804, 634] width 40 height 25
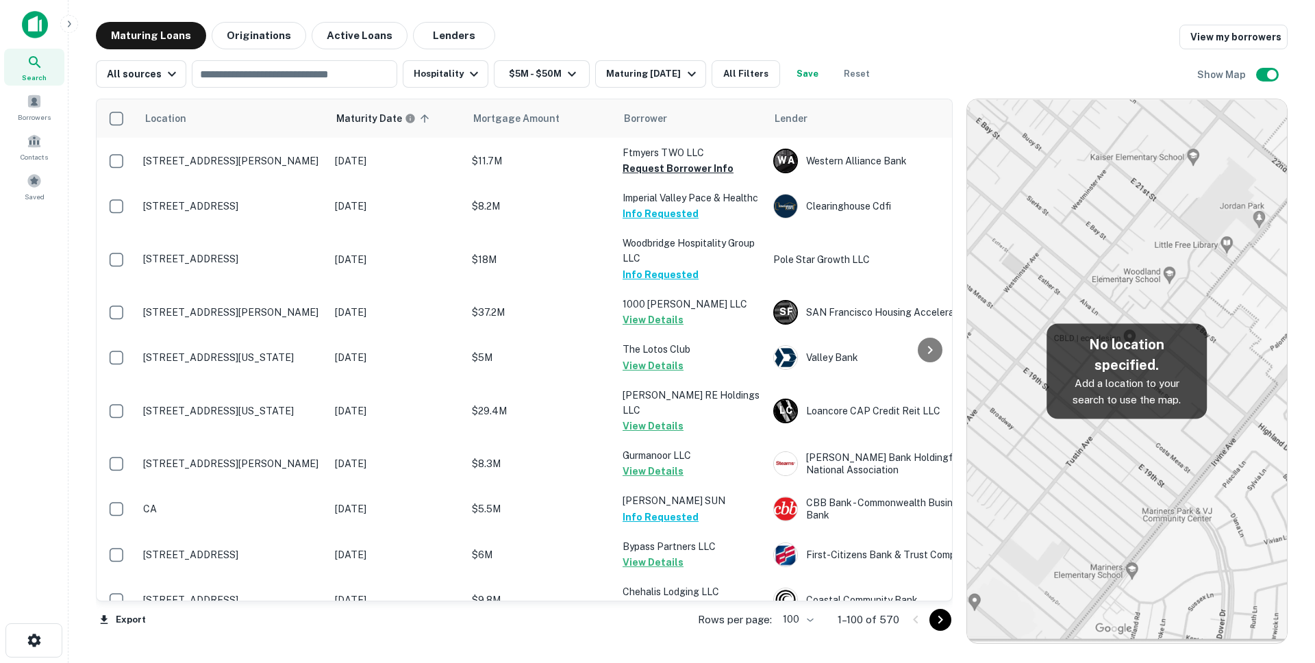
scroll to position [4431, 0]
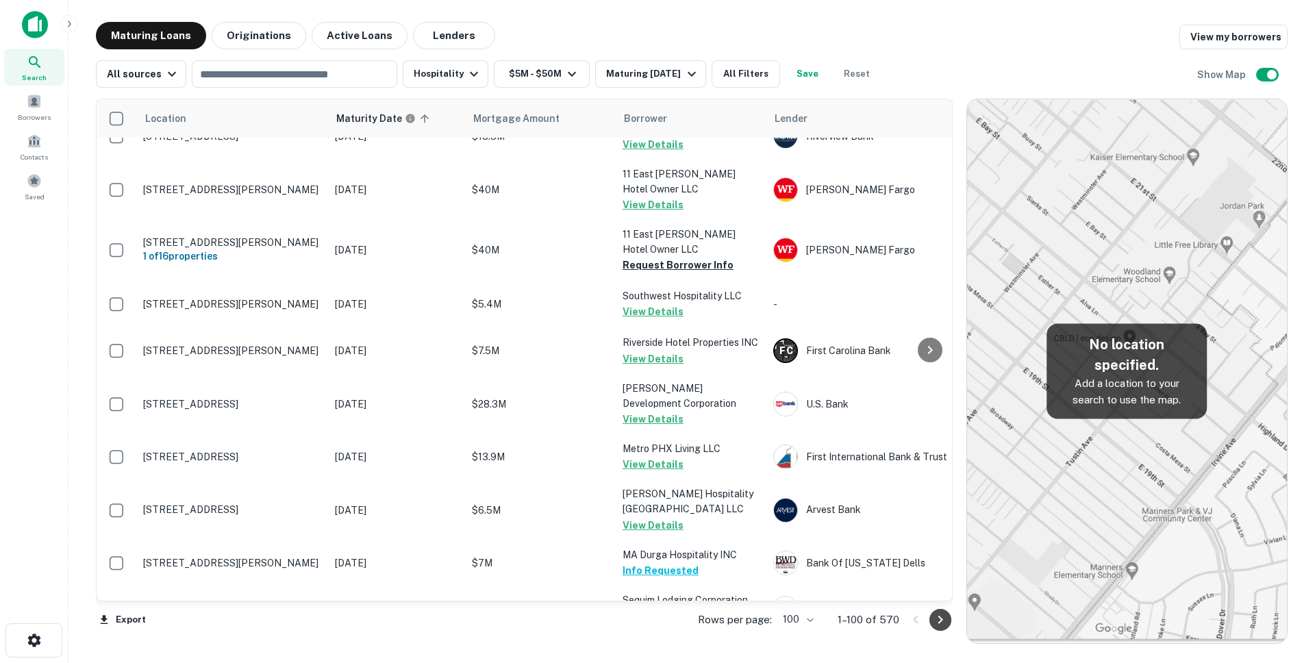
click at [940, 625] on icon "Go to next page" at bounding box center [940, 620] width 16 height 16
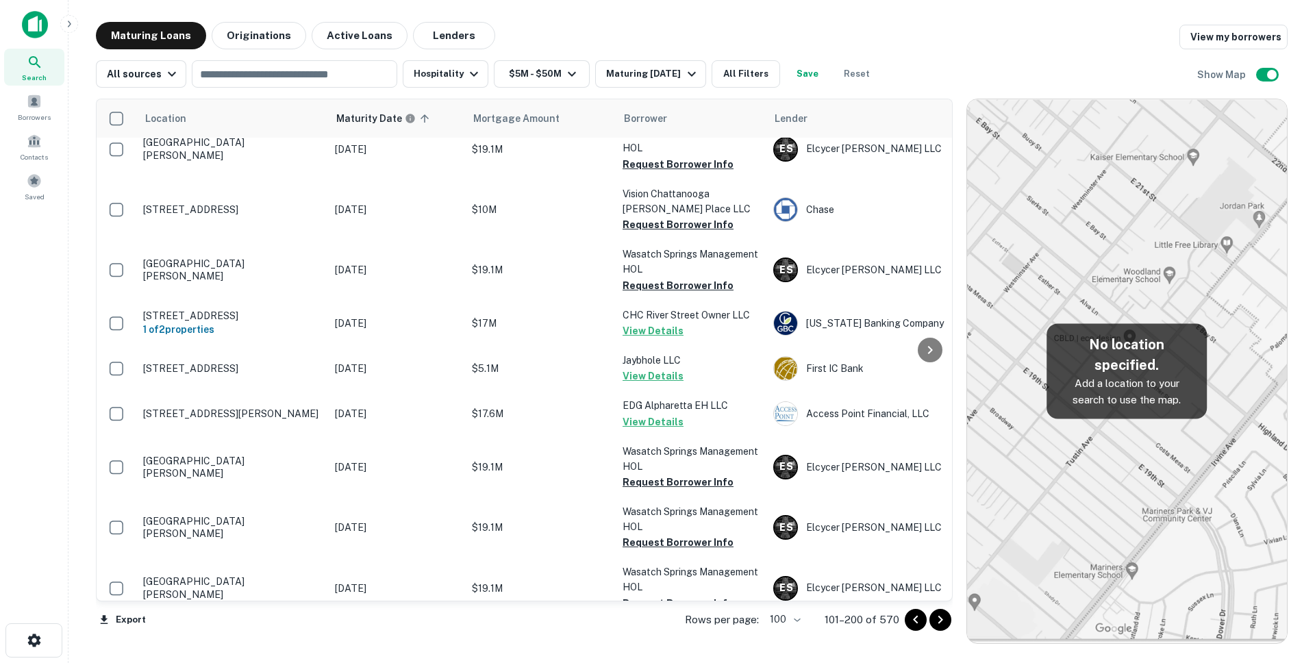
scroll to position [4426, 0]
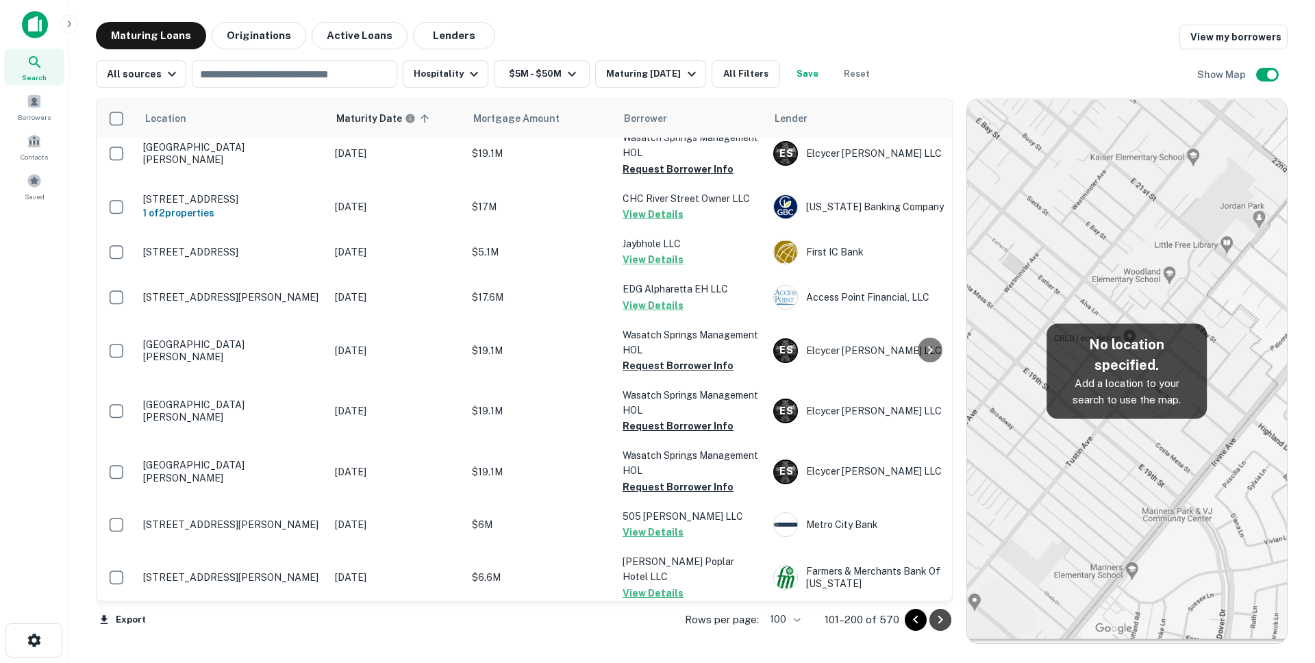
click at [934, 616] on icon "Go to next page" at bounding box center [940, 620] width 16 height 16
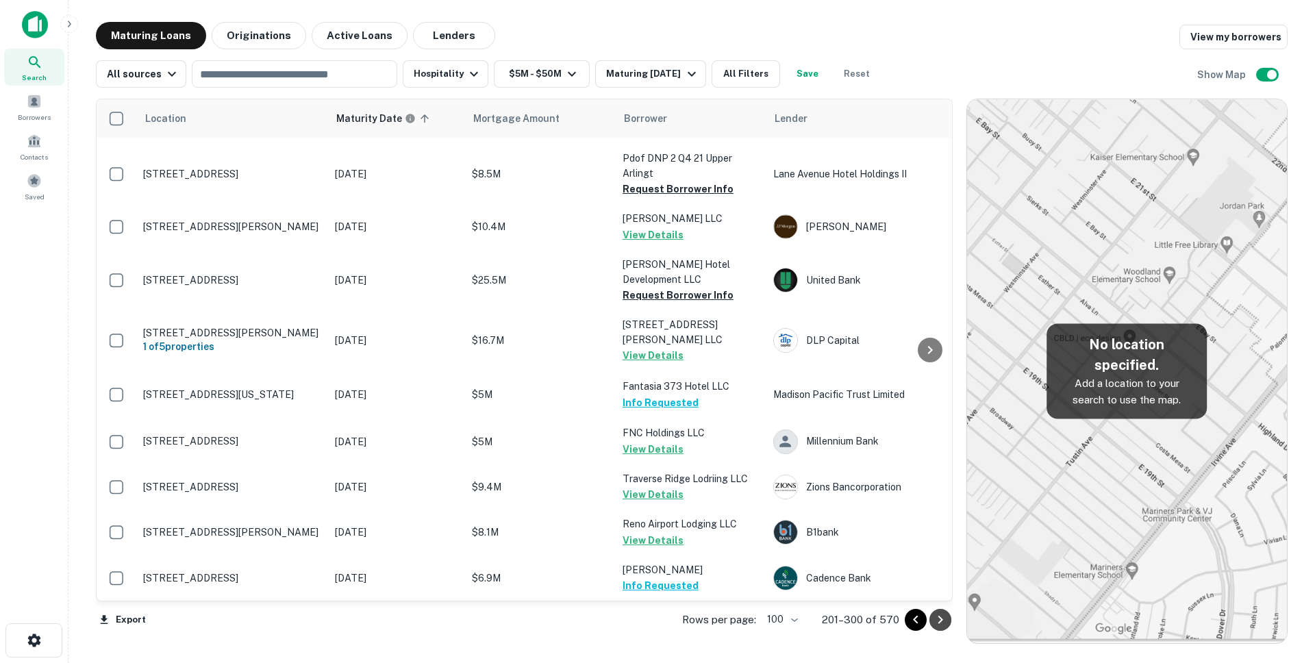
click at [935, 618] on icon "Go to next page" at bounding box center [940, 620] width 16 height 16
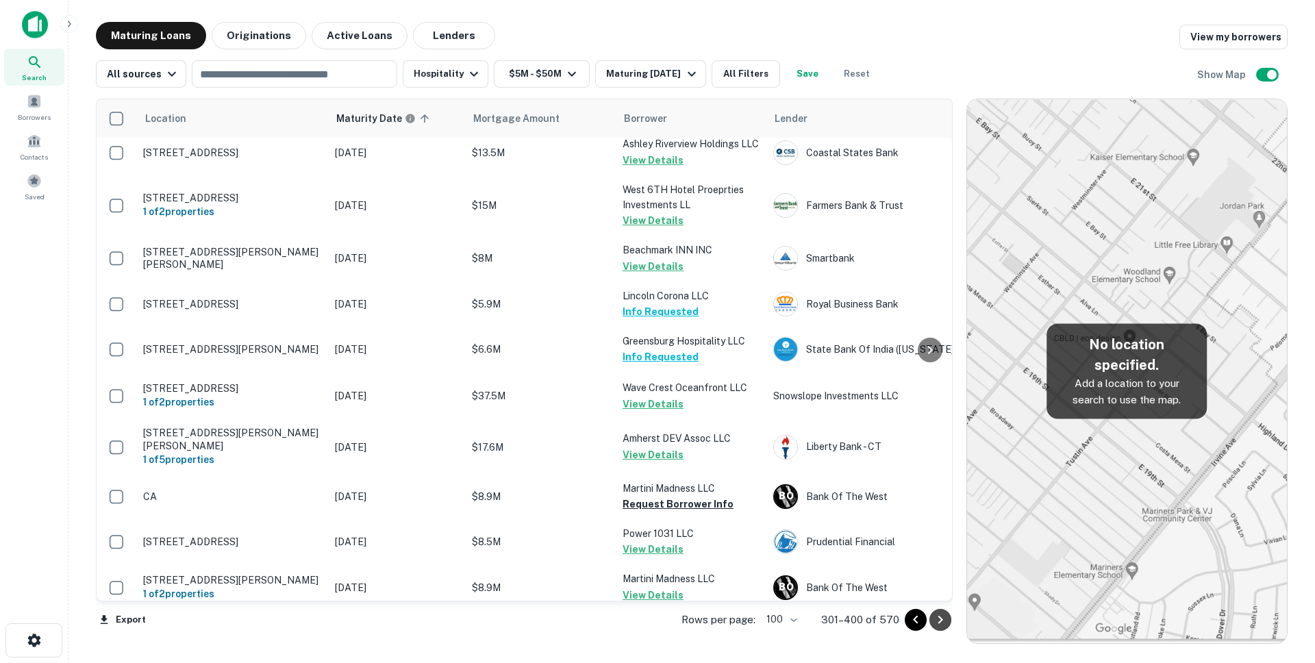
click at [935, 618] on icon "Go to next page" at bounding box center [940, 620] width 16 height 16
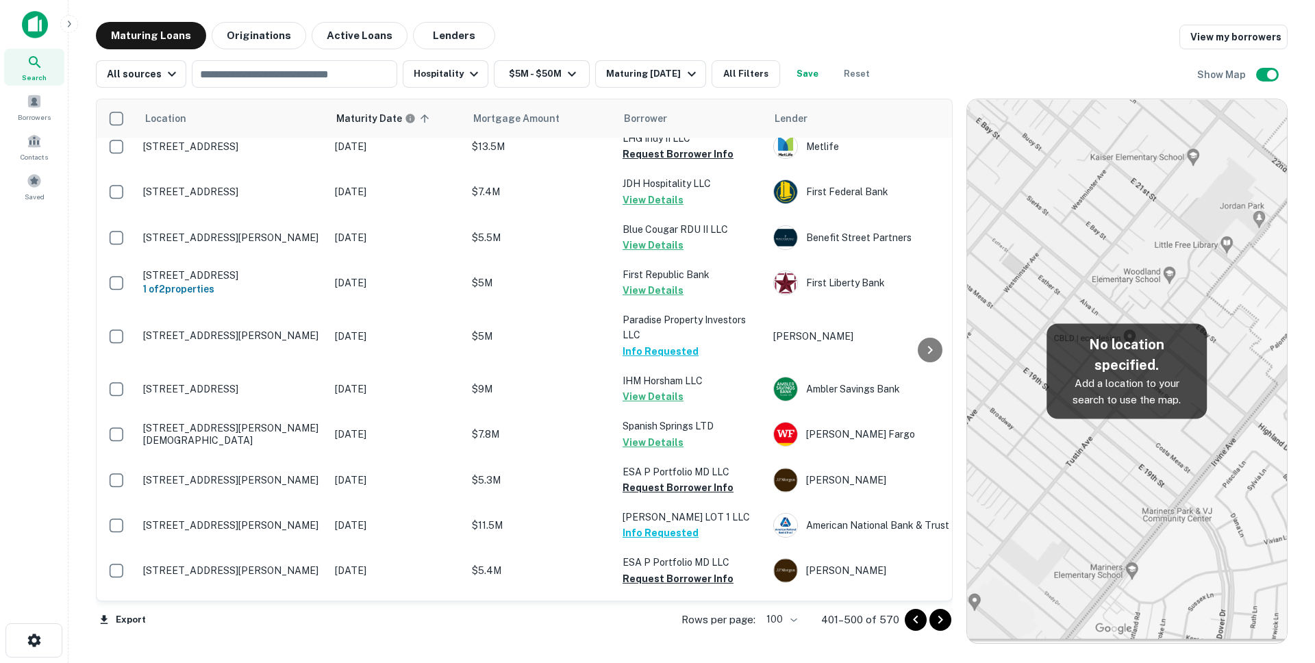
scroll to position [3178, 0]
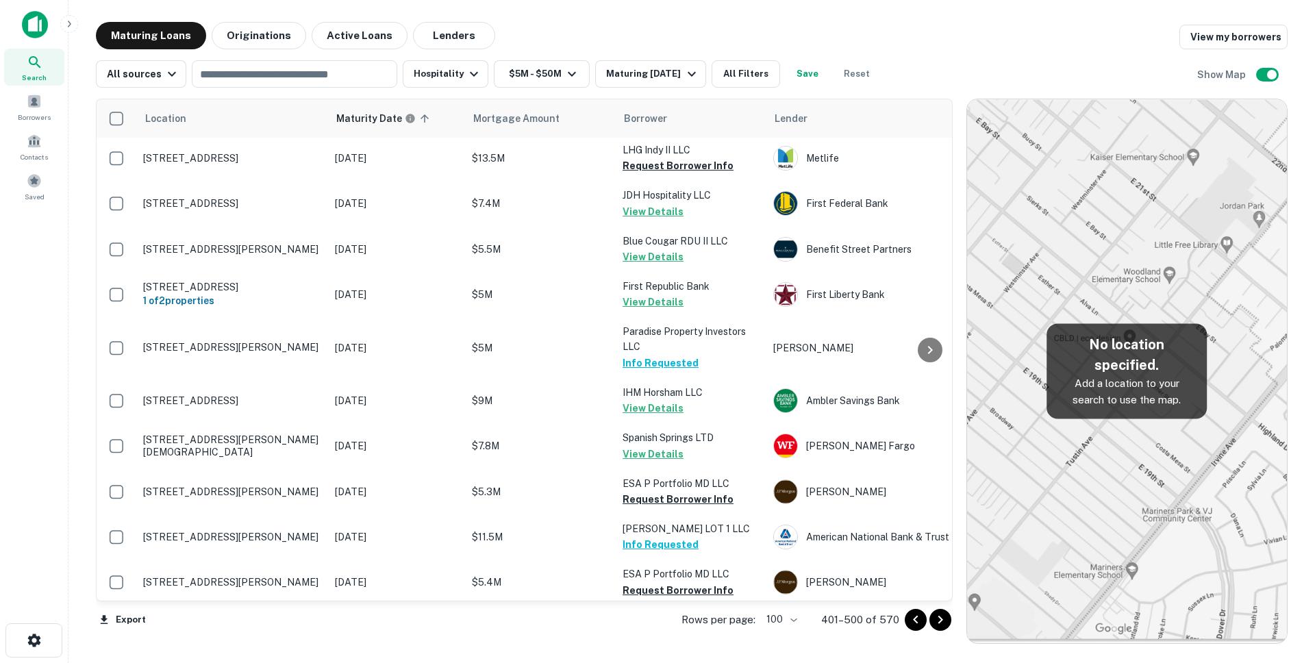
click at [942, 624] on icon "Go to next page" at bounding box center [940, 620] width 16 height 16
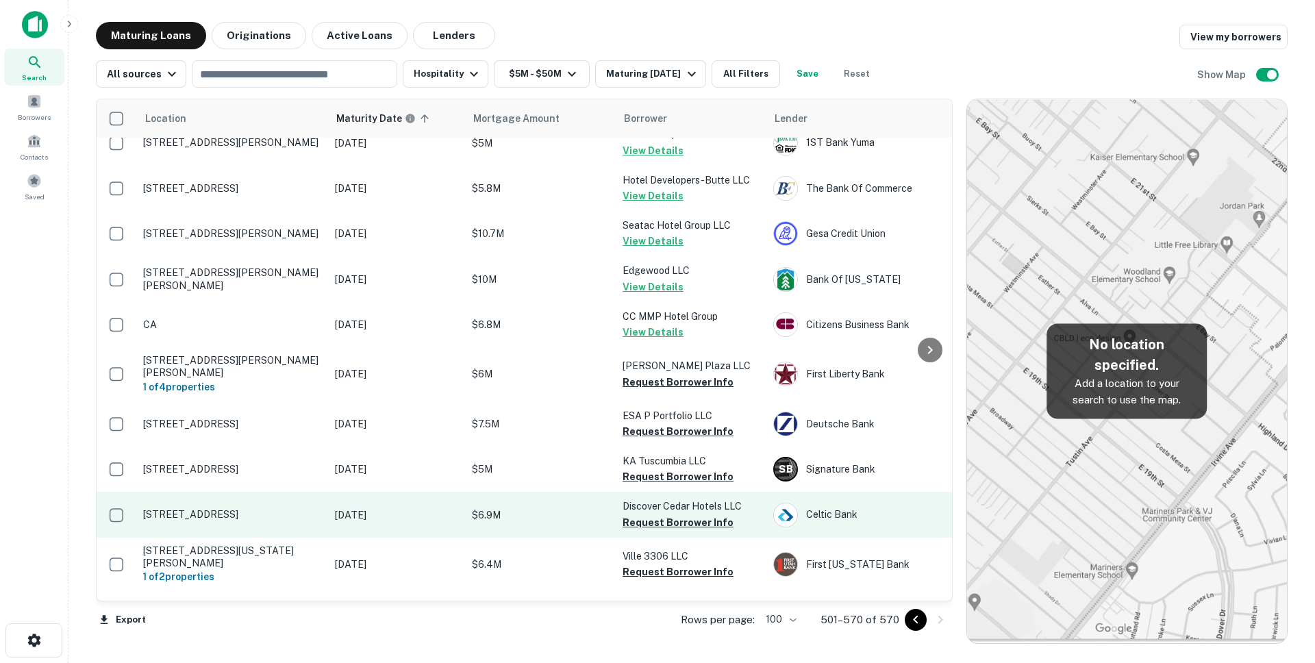
scroll to position [2936, 0]
